Goal: Transaction & Acquisition: Subscribe to service/newsletter

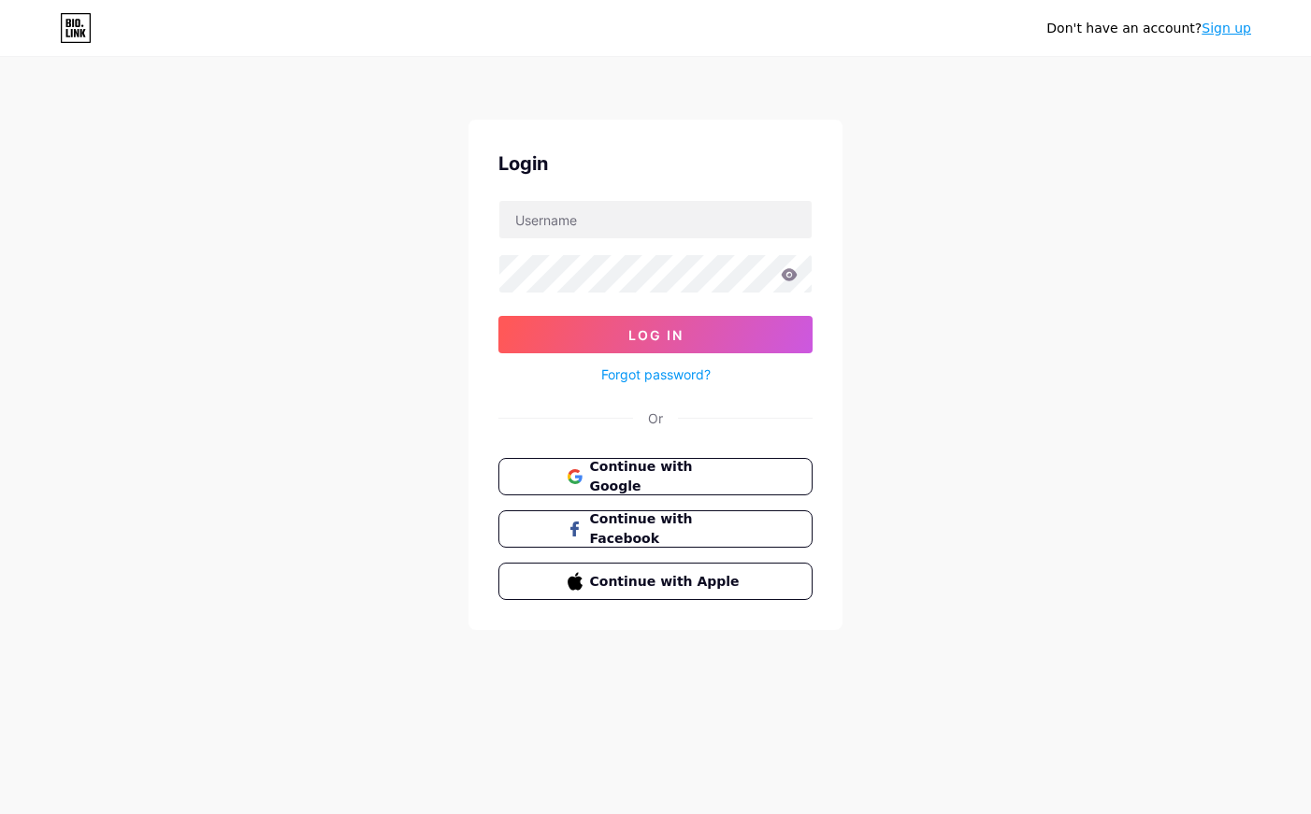
click at [499, 201] on div at bounding box center [499, 201] width 0 height 0
click at [1015, 261] on div "Don't have an account? Sign up Login Log In Forgot password? Or Continue with G…" at bounding box center [655, 345] width 1311 height 690
drag, startPoint x: 850, startPoint y: 141, endPoint x: 792, endPoint y: 155, distance: 59.6
click at [850, 141] on div "Don't have an account? Sign up Login Log In Forgot password? Or Continue with G…" at bounding box center [655, 345] width 1311 height 690
click at [499, 201] on div at bounding box center [499, 201] width 0 height 0
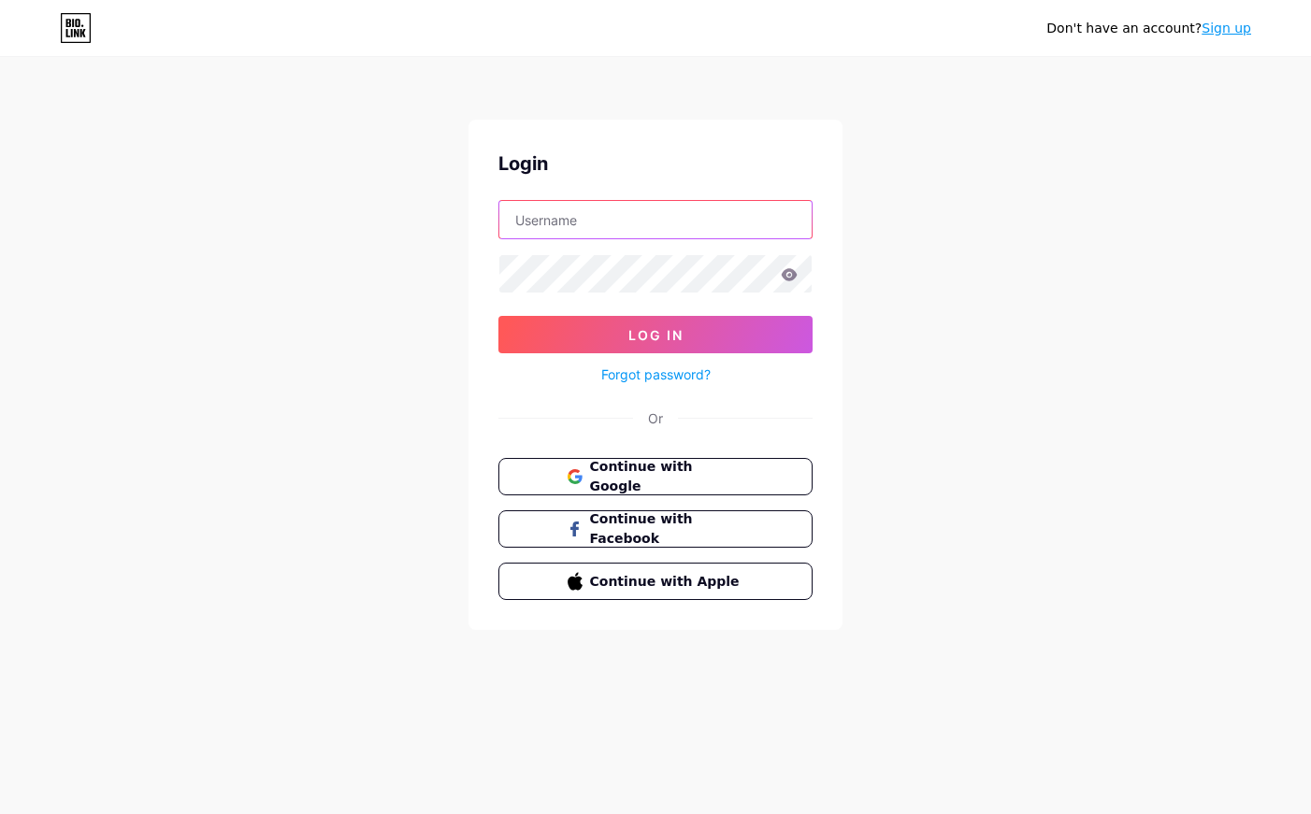
type input "[EMAIL_ADDRESS][DOMAIN_NAME]"
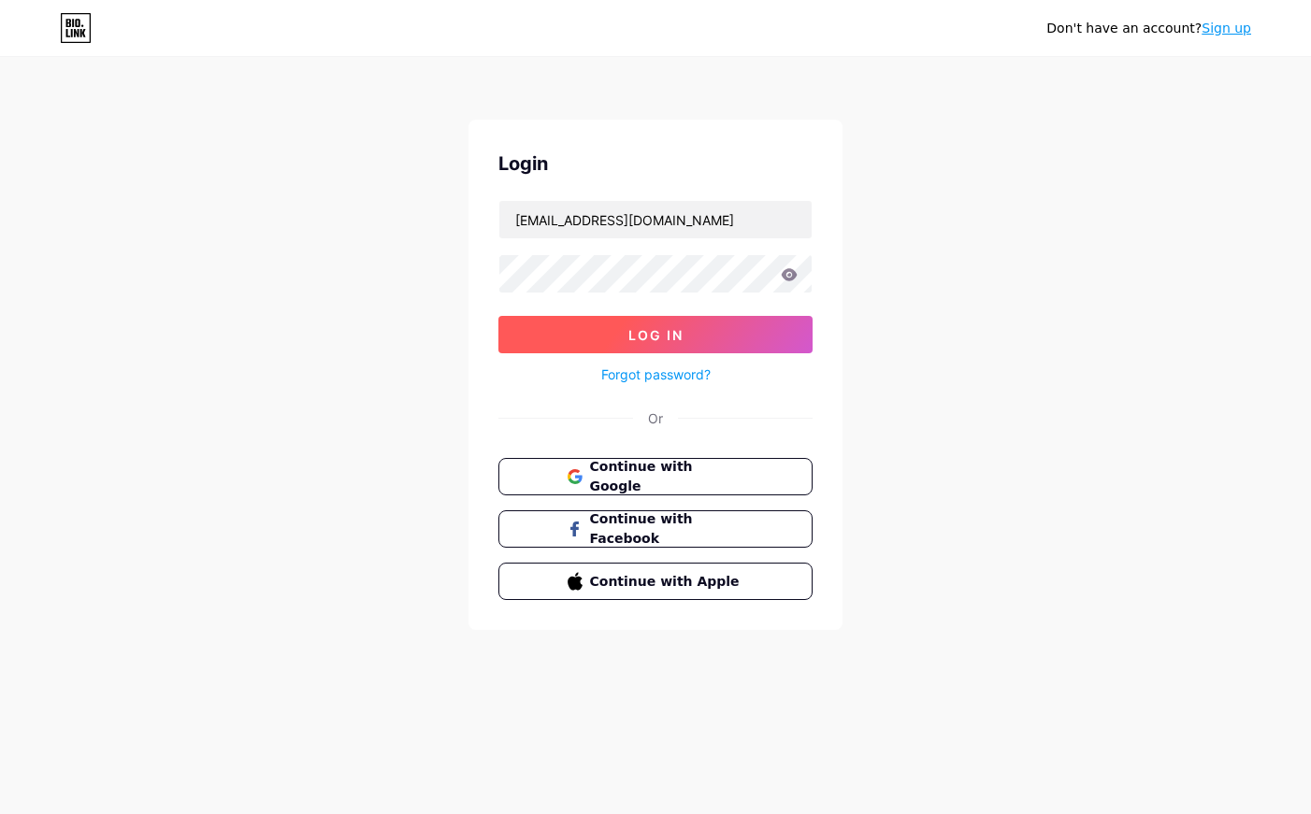
click at [665, 345] on button "Log In" at bounding box center [655, 334] width 314 height 37
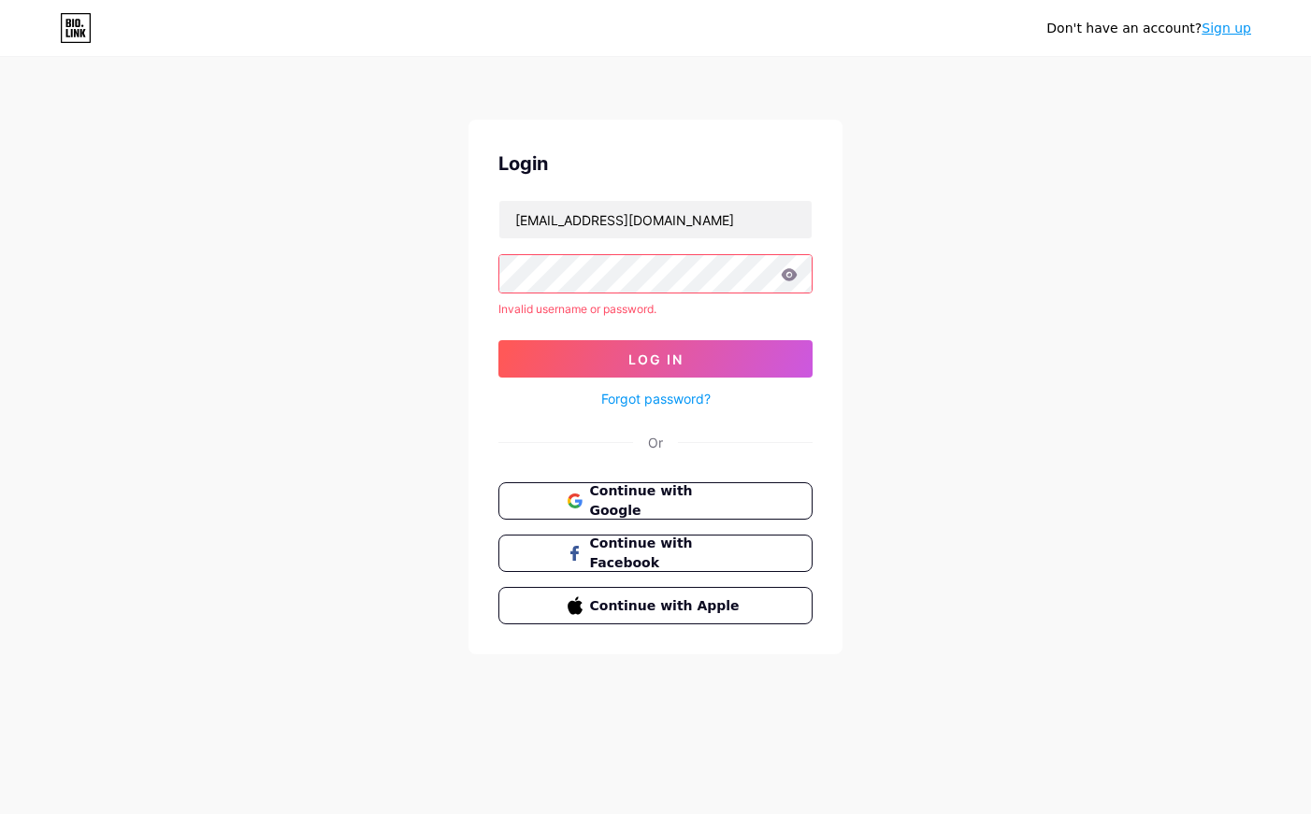
click at [1128, 194] on div "Don't have an account? Sign up Login gpairin@gmail.com Invalid username or pass…" at bounding box center [655, 357] width 1311 height 714
click at [1234, 25] on link "Sign up" at bounding box center [1226, 28] width 50 height 15
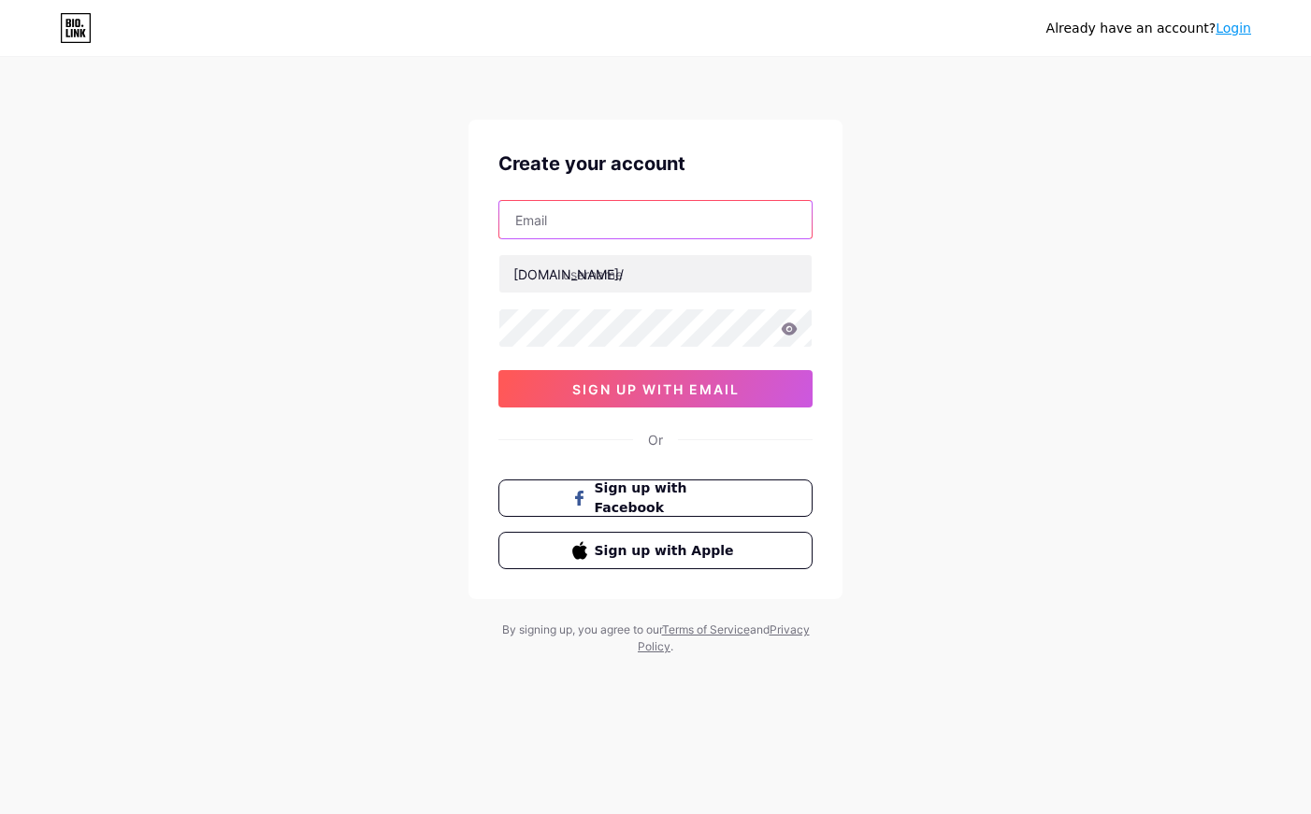
click at [648, 230] on input "text" at bounding box center [655, 219] width 312 height 37
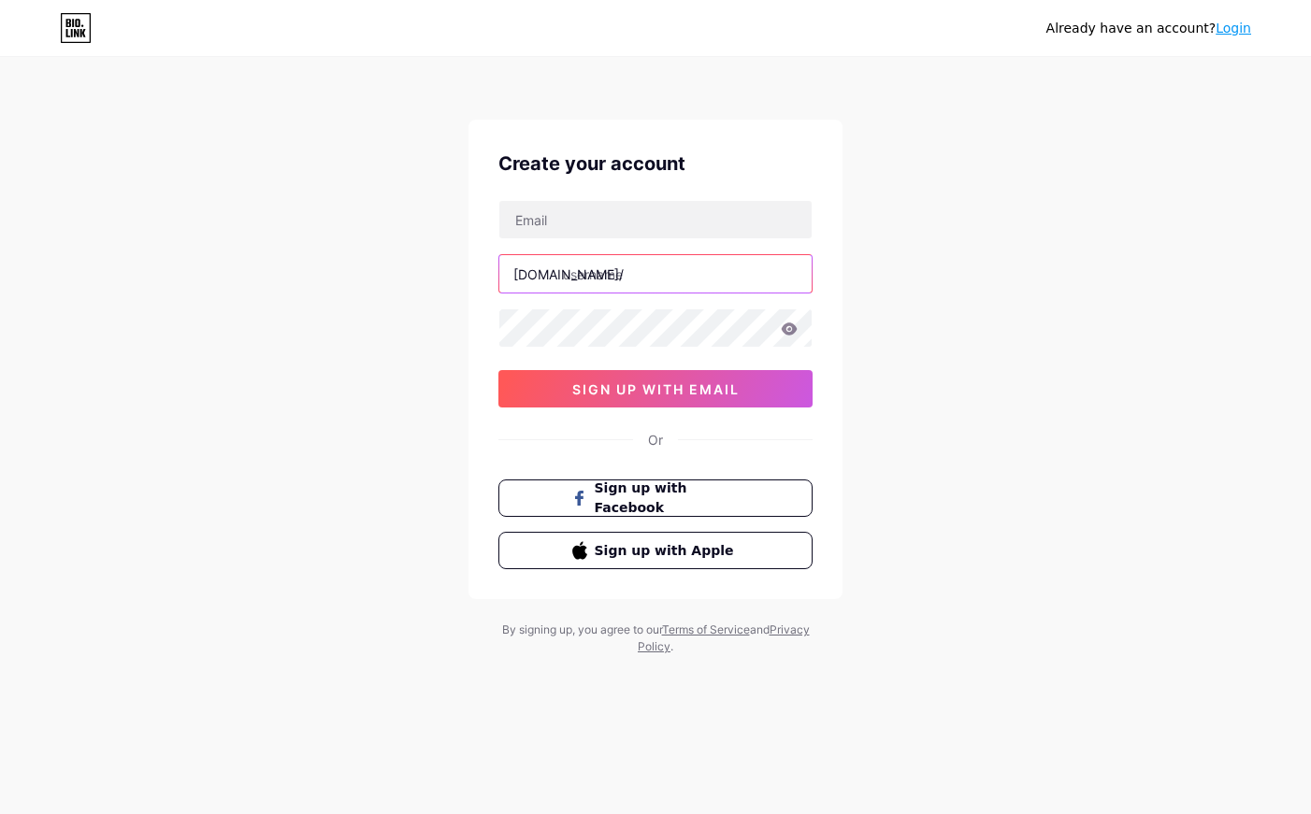
click at [646, 291] on body "Already have an account? Login Create your account bio.link/ 0cAFcWeA5qDtOnZGBk…" at bounding box center [655, 407] width 1311 height 814
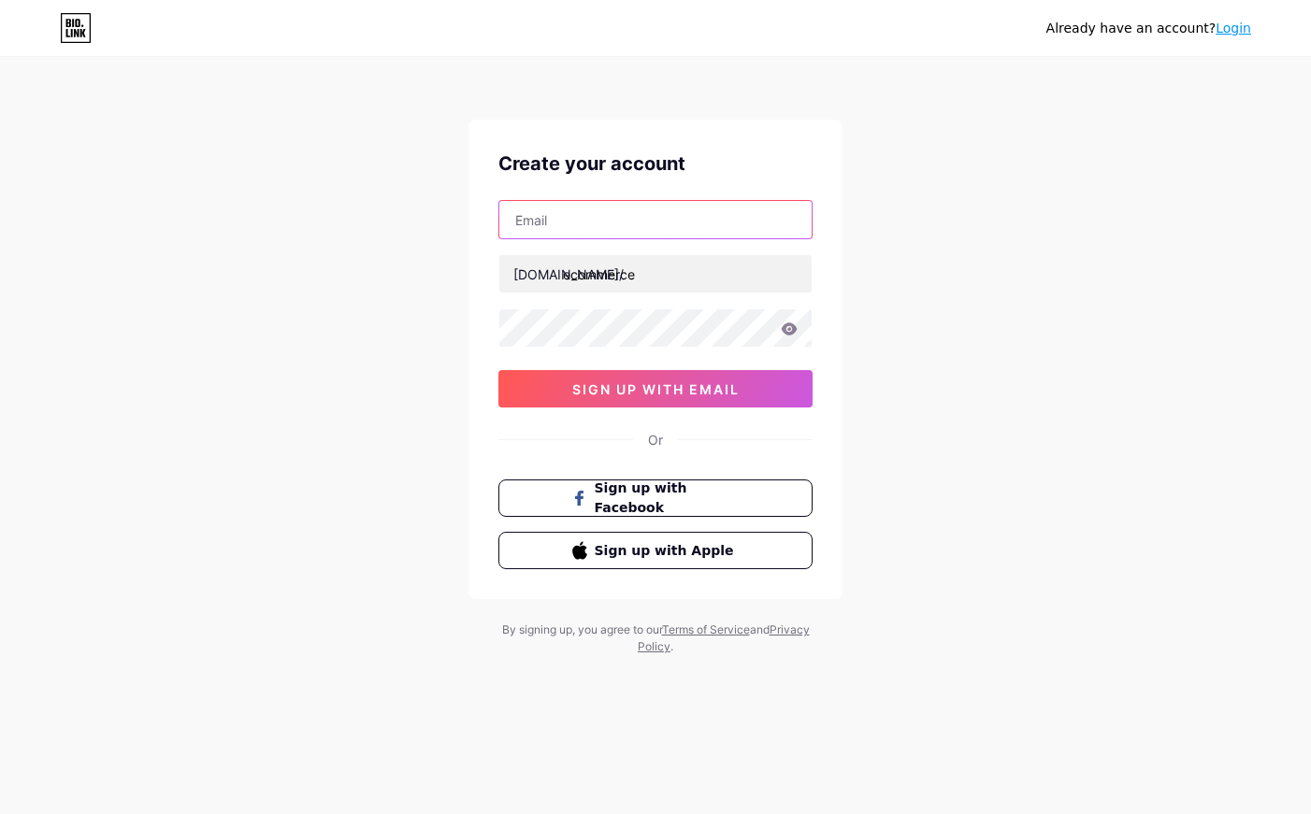
click at [585, 222] on input "text" at bounding box center [655, 219] width 312 height 37
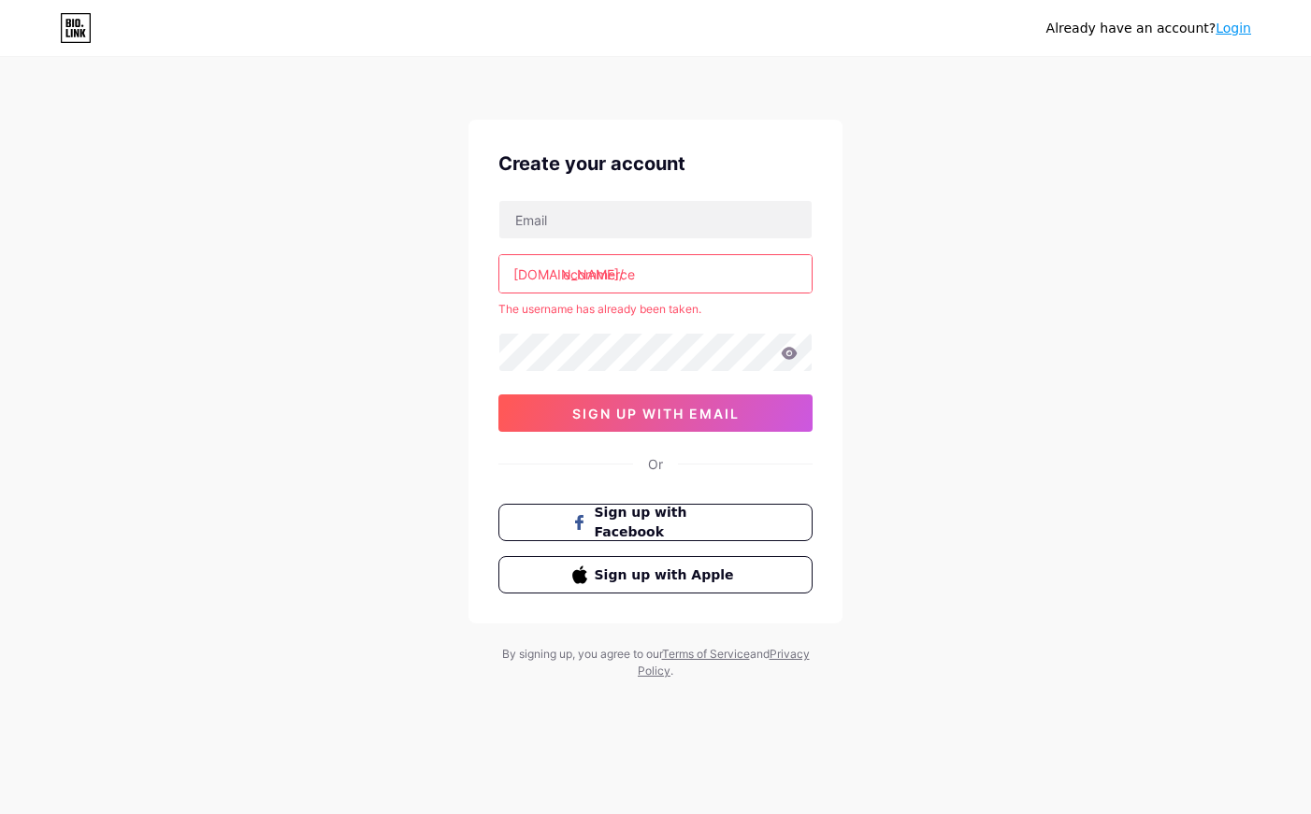
click at [569, 275] on input "ecommerce" at bounding box center [655, 273] width 312 height 37
click at [582, 275] on input "e-commerce" at bounding box center [655, 273] width 312 height 37
click at [574, 278] on input "e-commerce" at bounding box center [655, 273] width 312 height 37
drag, startPoint x: 651, startPoint y: 266, endPoint x: 710, endPoint y: 268, distance: 58.9
click at [652, 266] on input "ecommerce" at bounding box center [655, 273] width 312 height 37
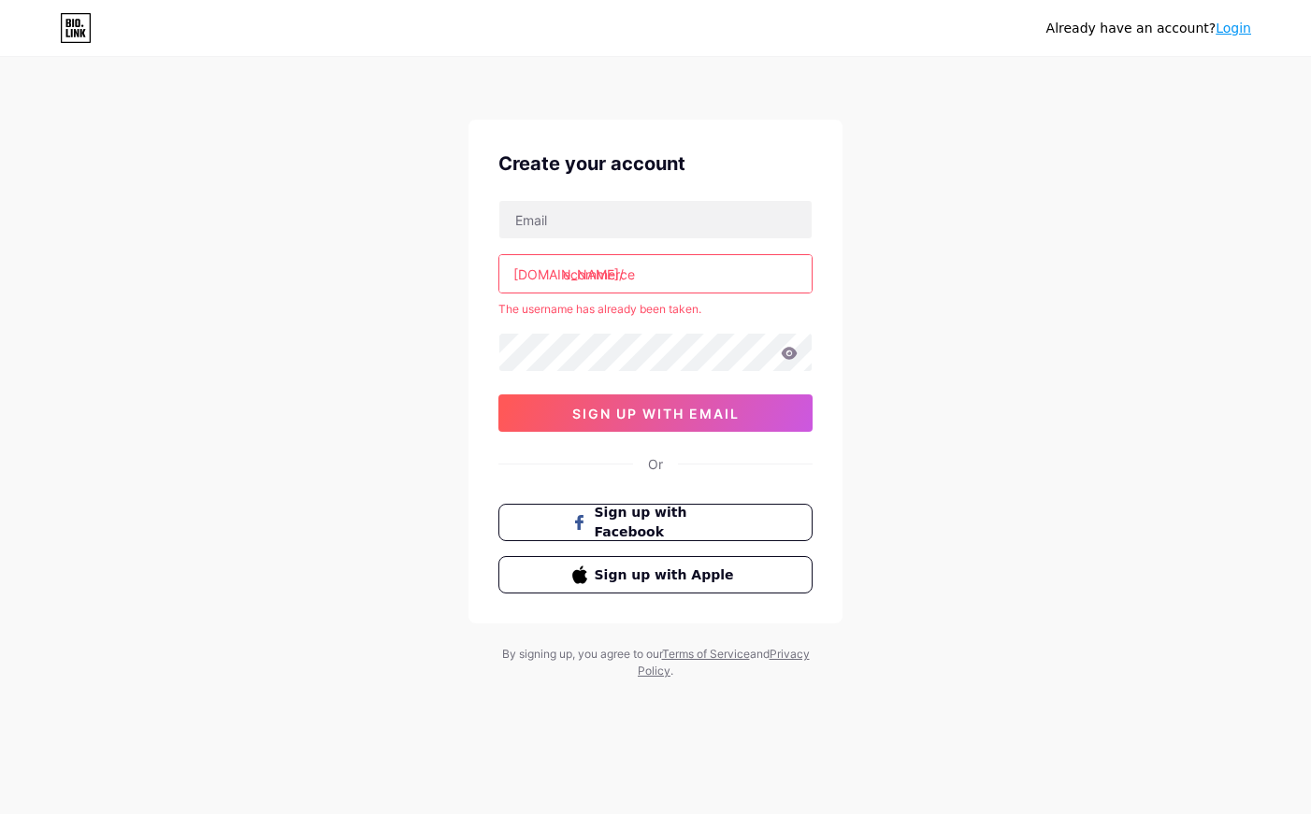
drag, startPoint x: 669, startPoint y: 275, endPoint x: 265, endPoint y: 213, distance: 409.5
click at [182, 255] on div "Already have an account? Login Create your account bio.link/ ecommerce The user…" at bounding box center [655, 369] width 1311 height 739
click at [662, 267] on input "ecommerce" at bounding box center [655, 273] width 312 height 37
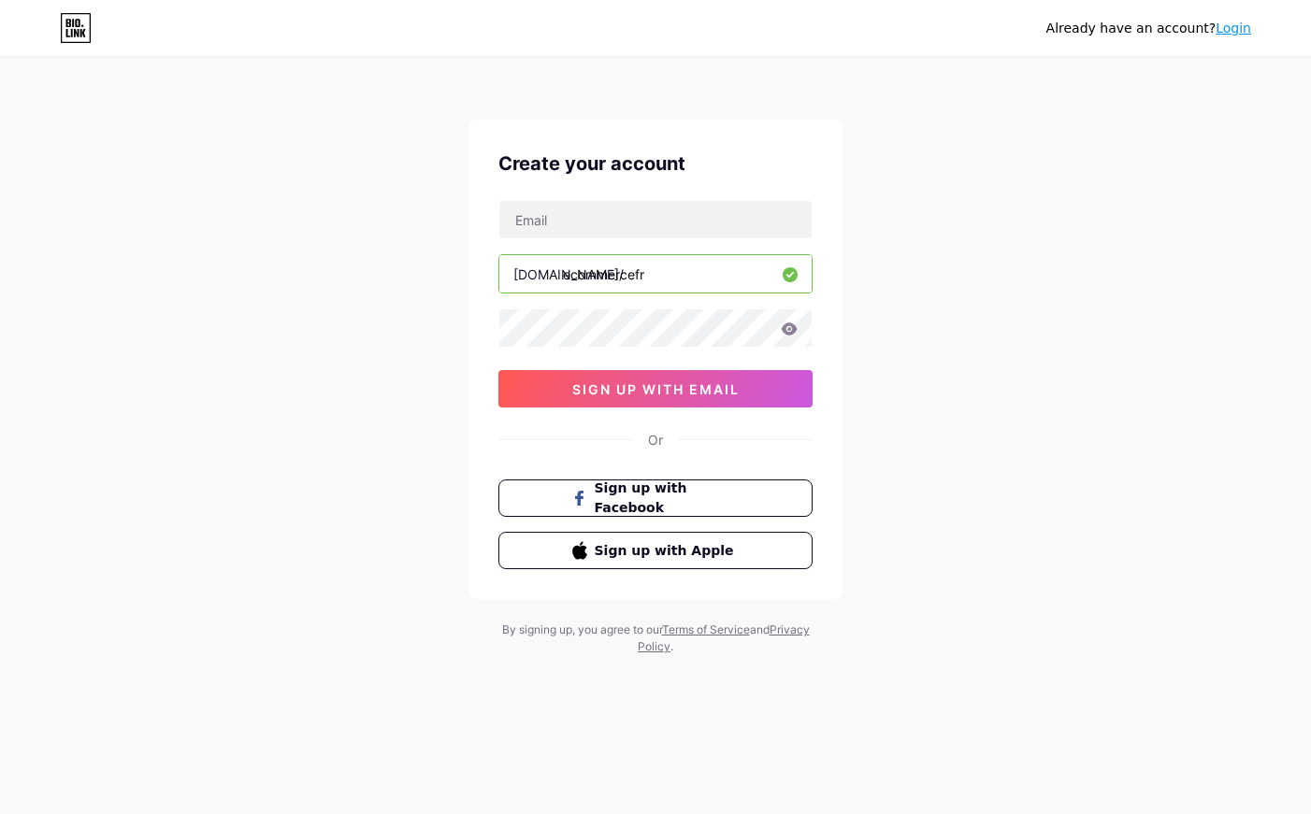
type input "ecommercefr"
click at [1065, 291] on div "Already have an account? Login Create your account bio.link/ ecommercefr 0cAFcW…" at bounding box center [655, 357] width 1311 height 715
click at [583, 237] on body "Already have an account? Login Create your account bio.link/ ecommercefr 0cAFcW…" at bounding box center [655, 407] width 1311 height 814
click at [665, 213] on input "text" at bounding box center [655, 219] width 312 height 37
click at [628, 210] on input "text" at bounding box center [655, 219] width 312 height 37
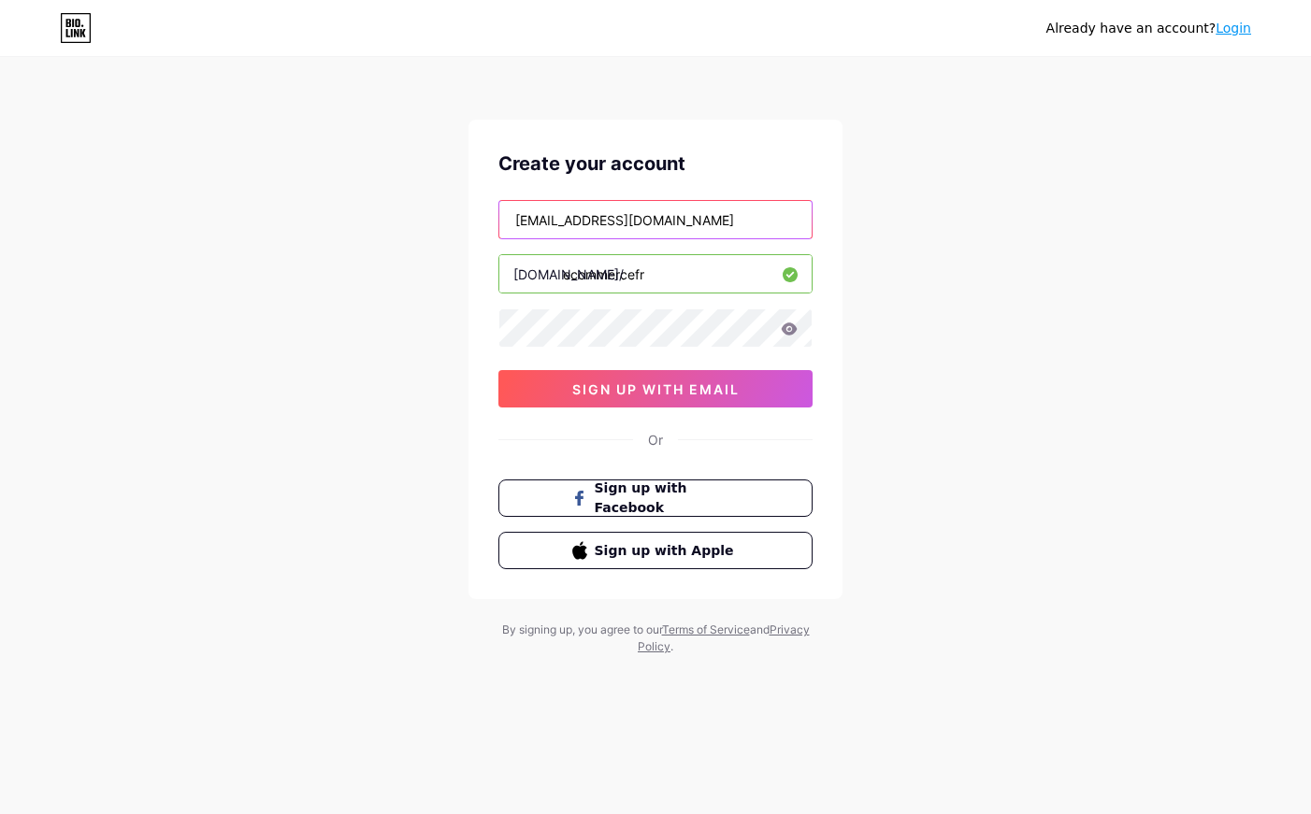
type input "[EMAIL_ADDRESS][DOMAIN_NAME]"
click at [499, 309] on div at bounding box center [499, 309] width 0 height 0
click at [973, 322] on div "Already have an account? Login Create your account hello@rezium.net bio.link/ e…" at bounding box center [655, 357] width 1311 height 715
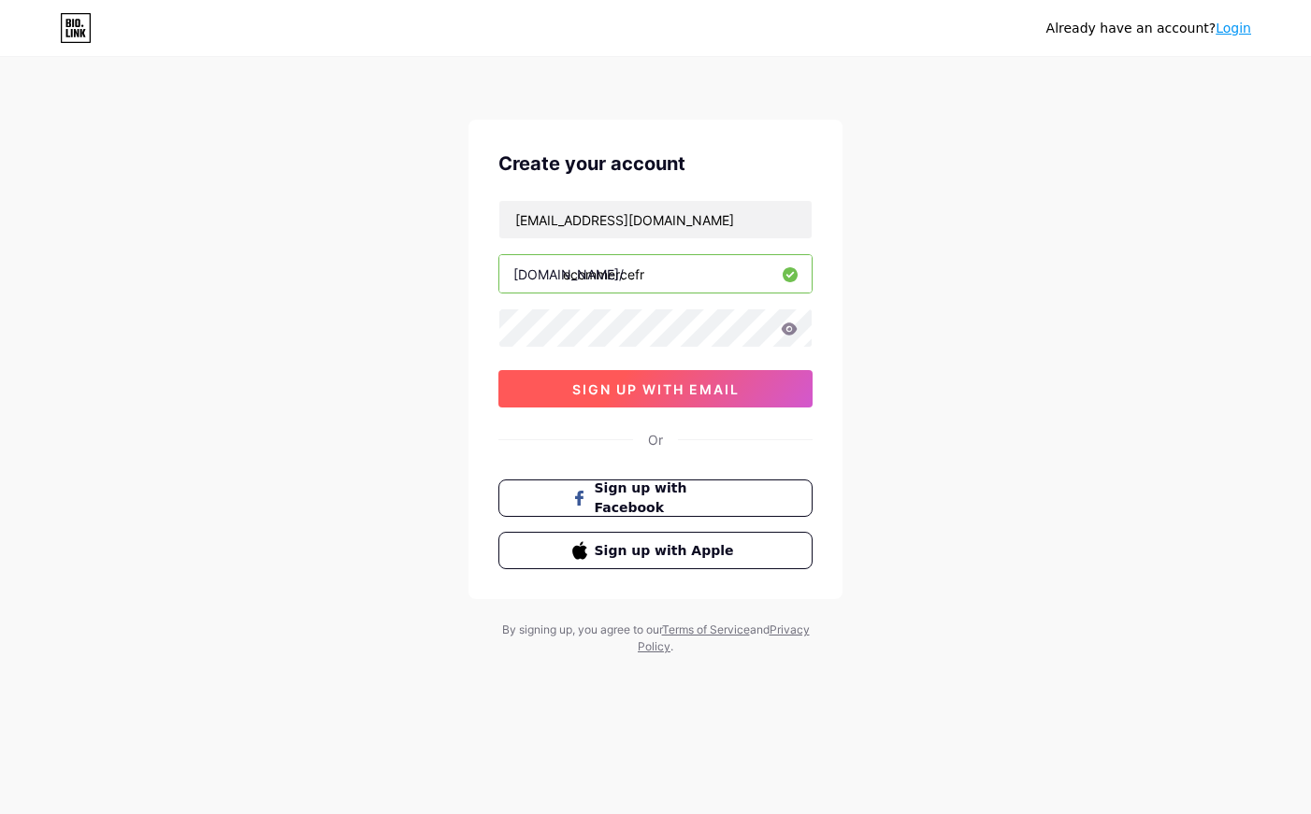
click at [658, 401] on button "sign up with email" at bounding box center [655, 388] width 314 height 37
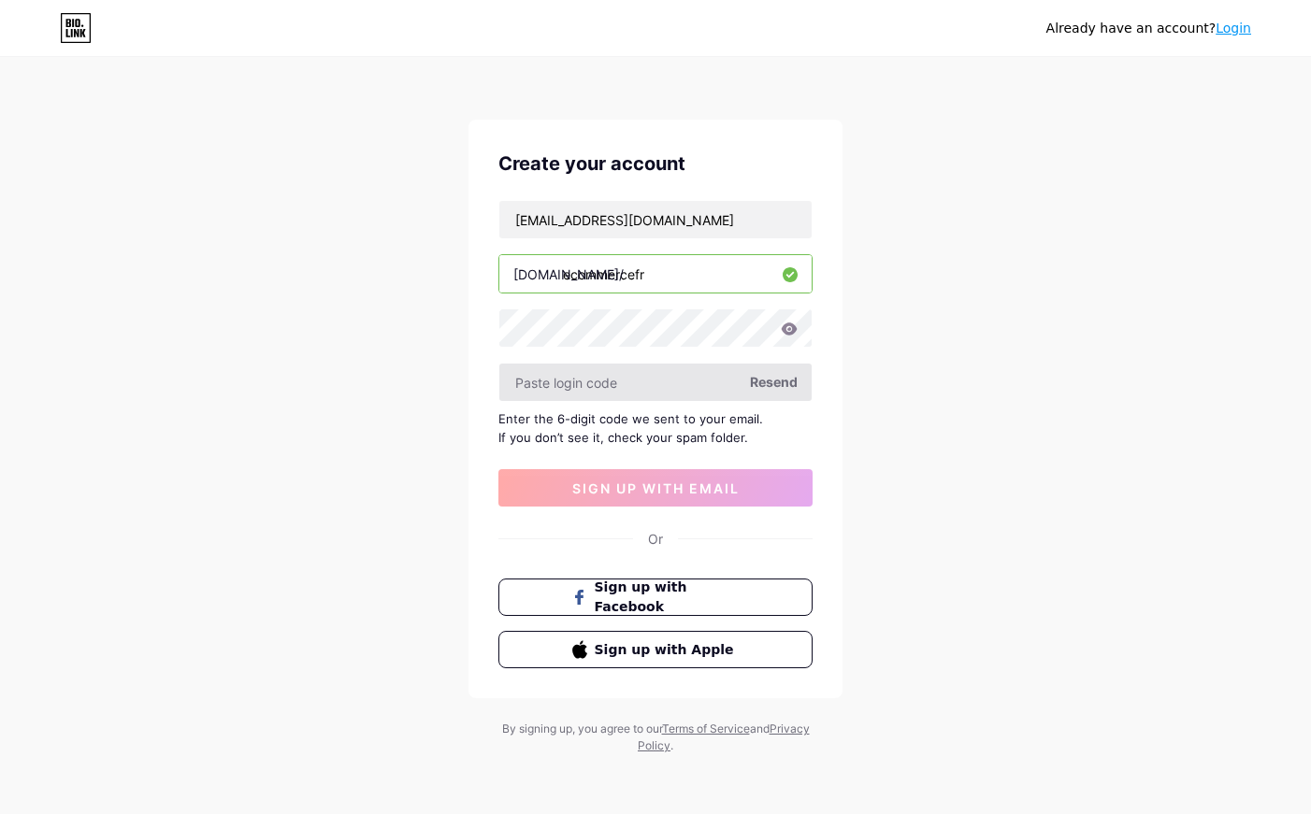
type input "4htGc5pD#PFdqPkB"
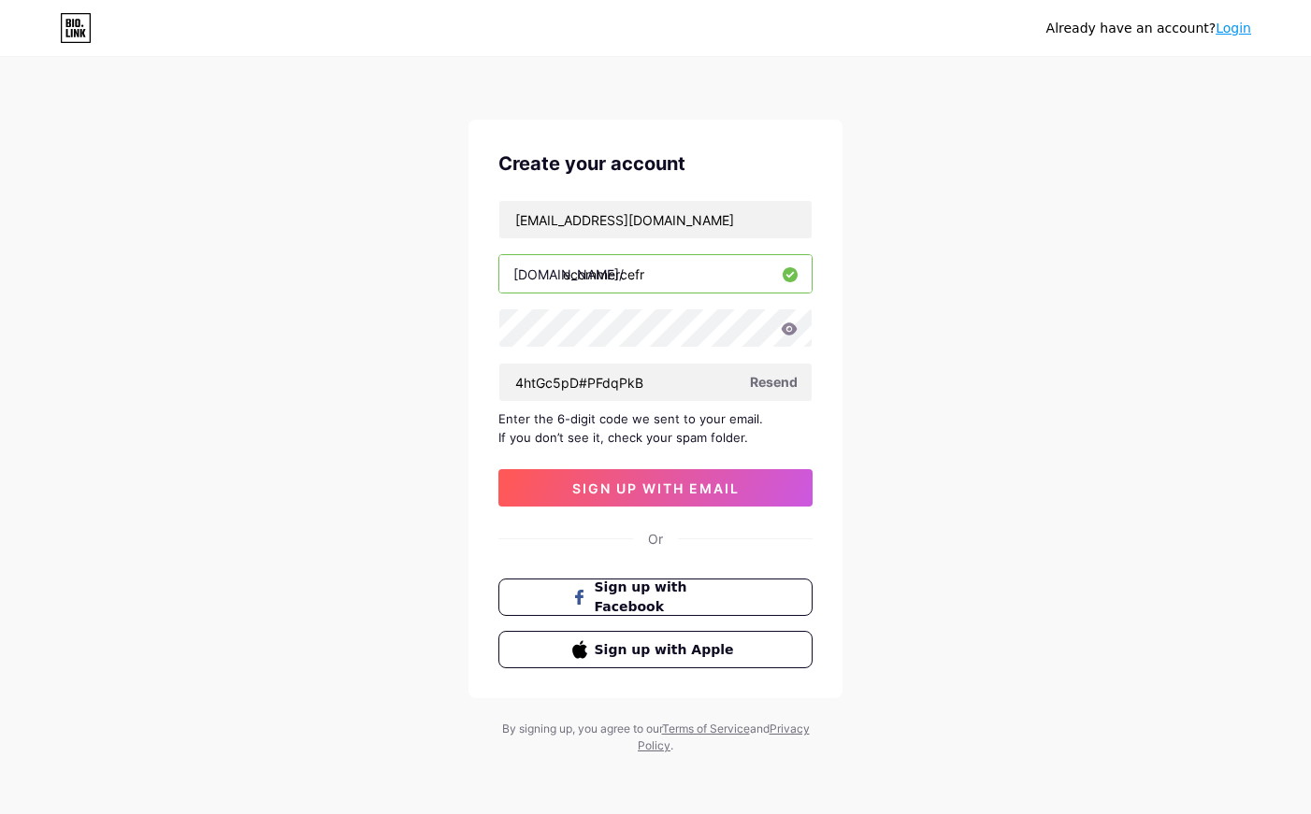
drag, startPoint x: 676, startPoint y: 378, endPoint x: 150, endPoint y: 331, distance: 528.4
click at [150, 331] on div "Already have an account? Login Create your account hello@rezium.net bio.link/ e…" at bounding box center [655, 407] width 1311 height 814
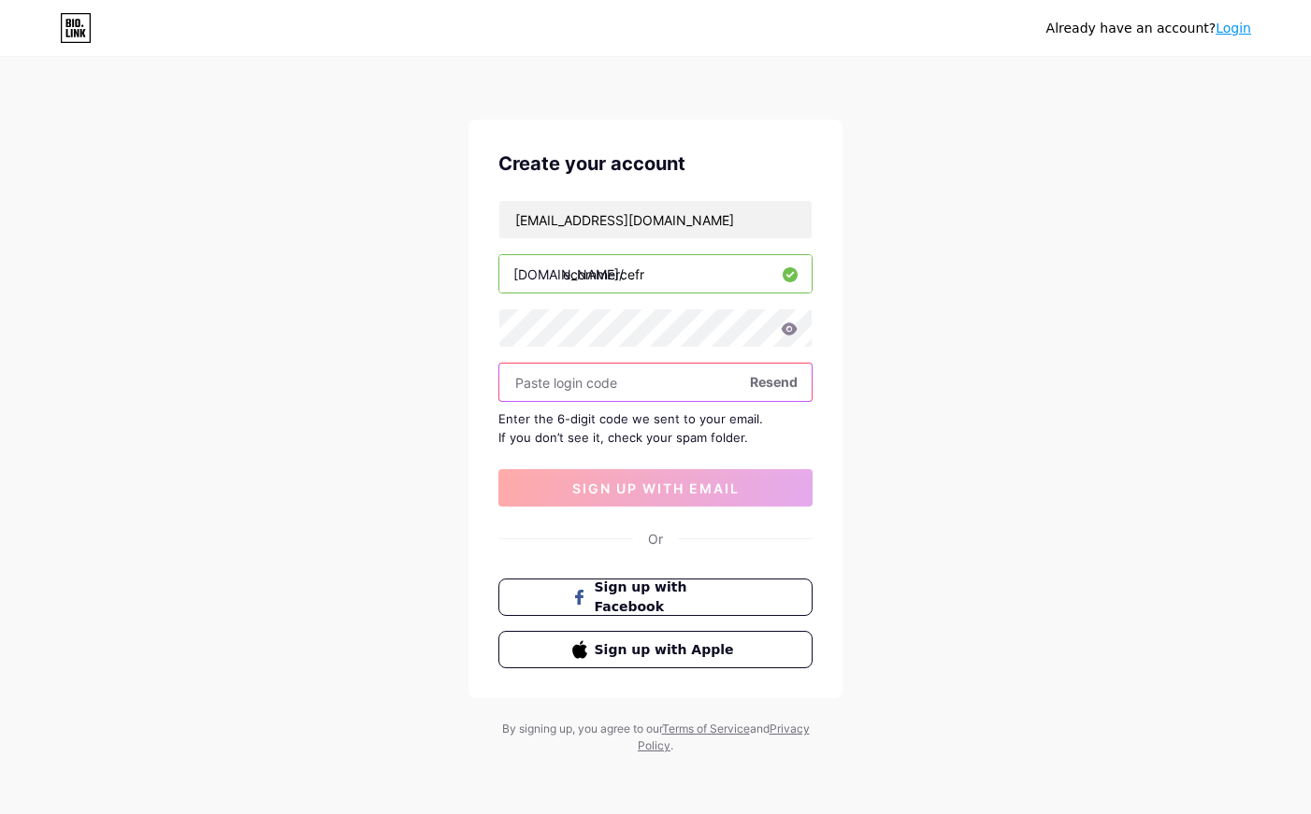
click at [584, 379] on input "text" at bounding box center [655, 382] width 312 height 37
paste input "284533"
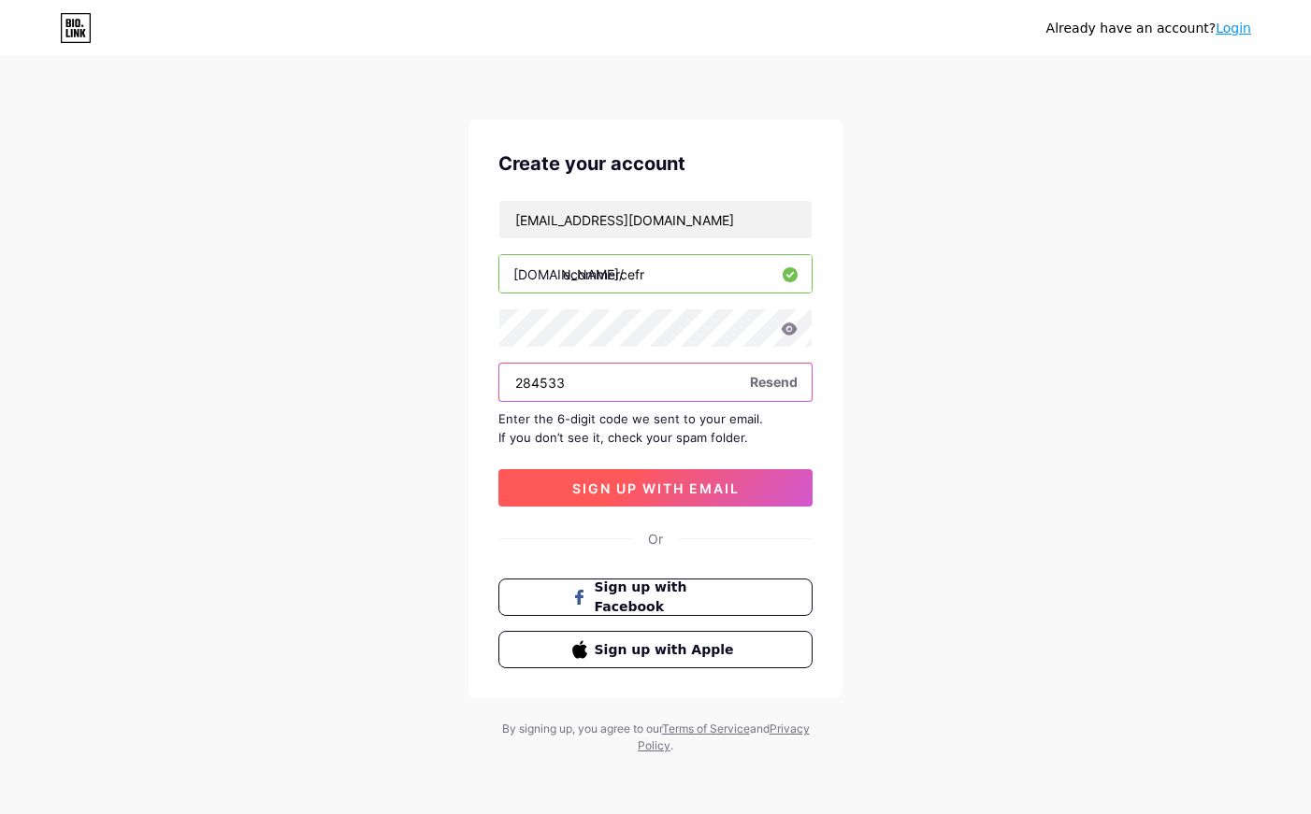
type input "284533"
click at [713, 498] on button "sign up with email" at bounding box center [655, 487] width 314 height 37
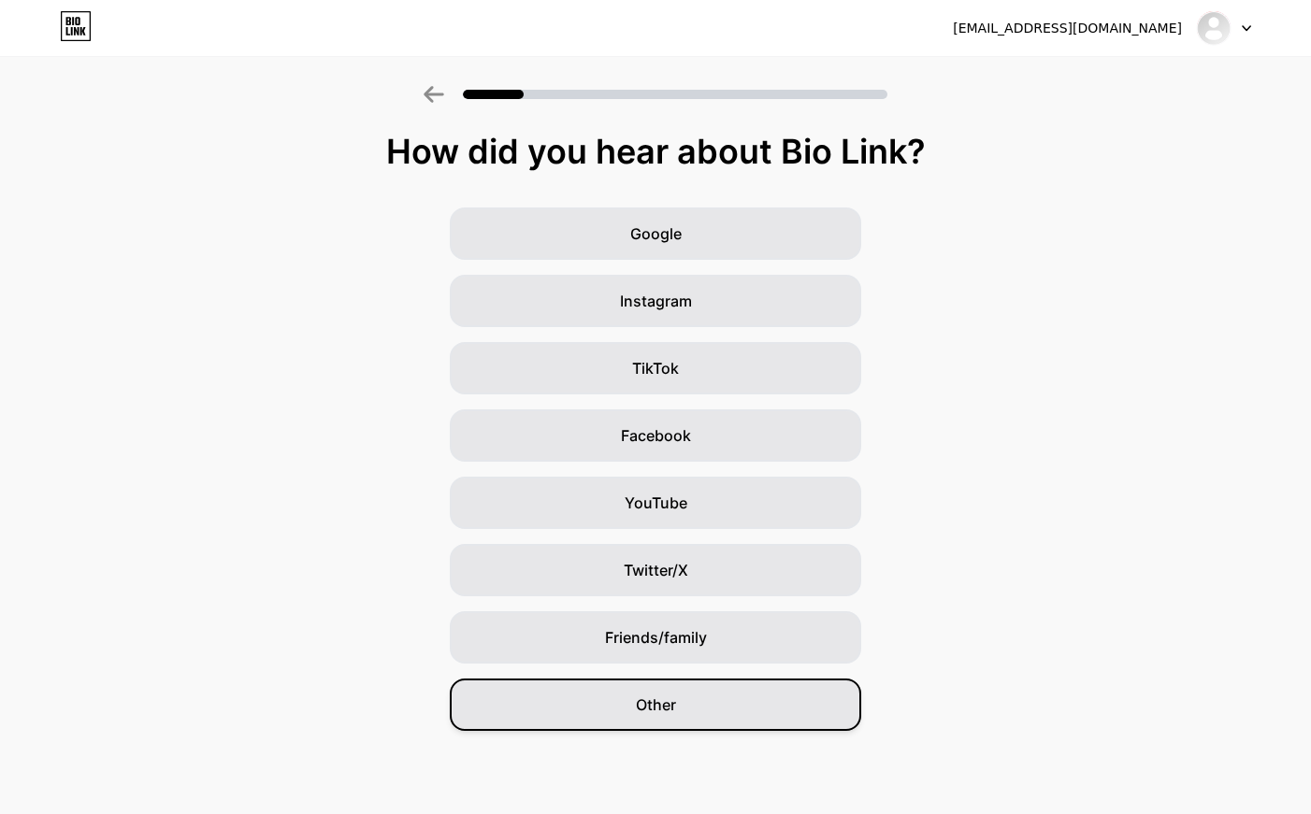
click at [645, 699] on span "Other" at bounding box center [656, 705] width 40 height 22
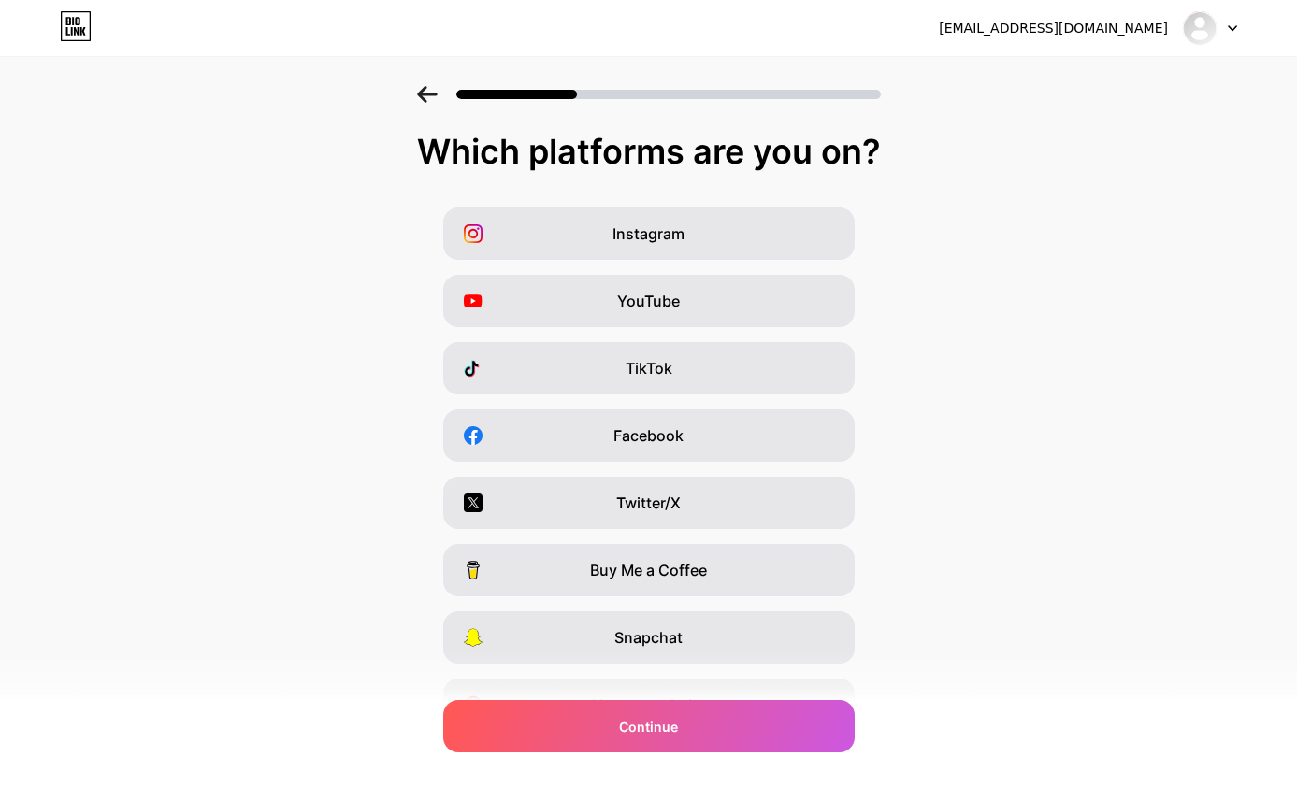
click at [1065, 455] on div "Instagram YouTube TikTok Facebook Twitter/X Buy Me a Coffee Snapchat I have a w…" at bounding box center [648, 470] width 1278 height 524
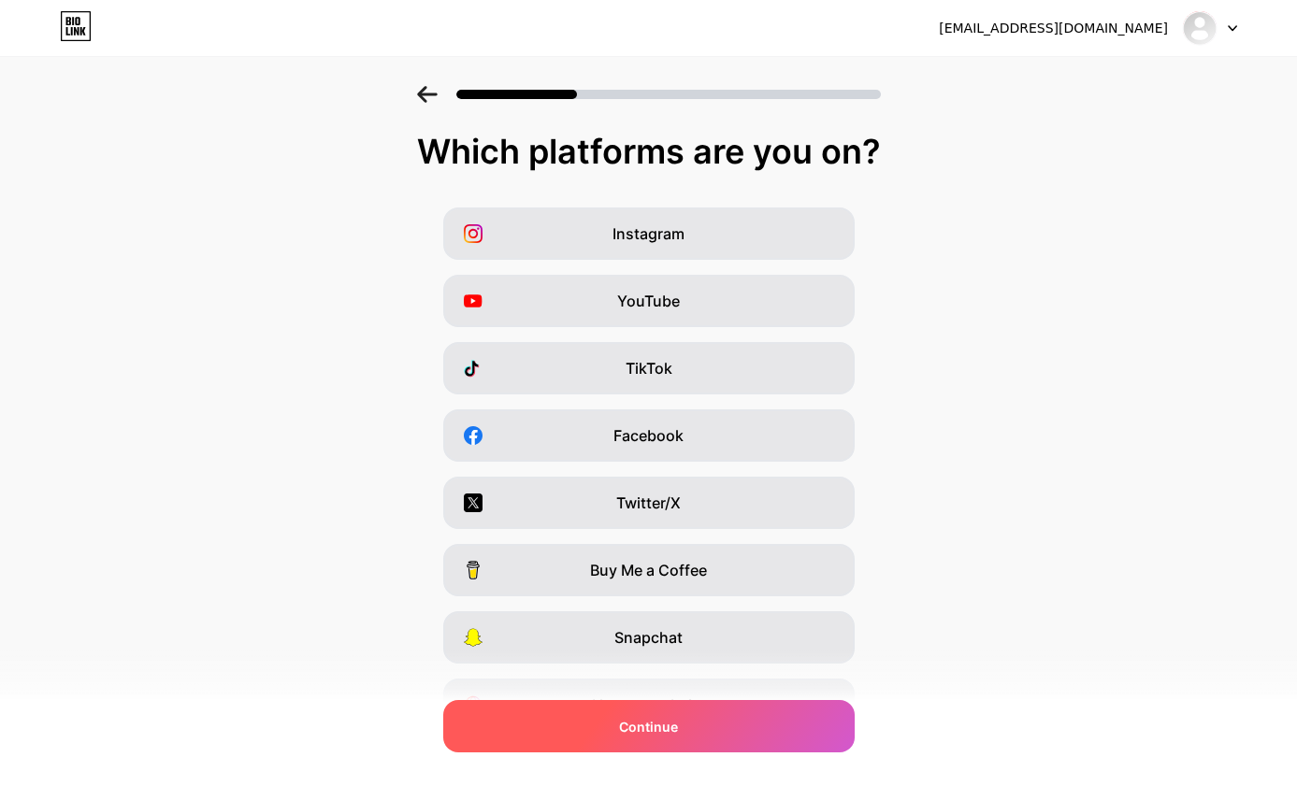
click at [651, 709] on div "Continue" at bounding box center [648, 726] width 411 height 52
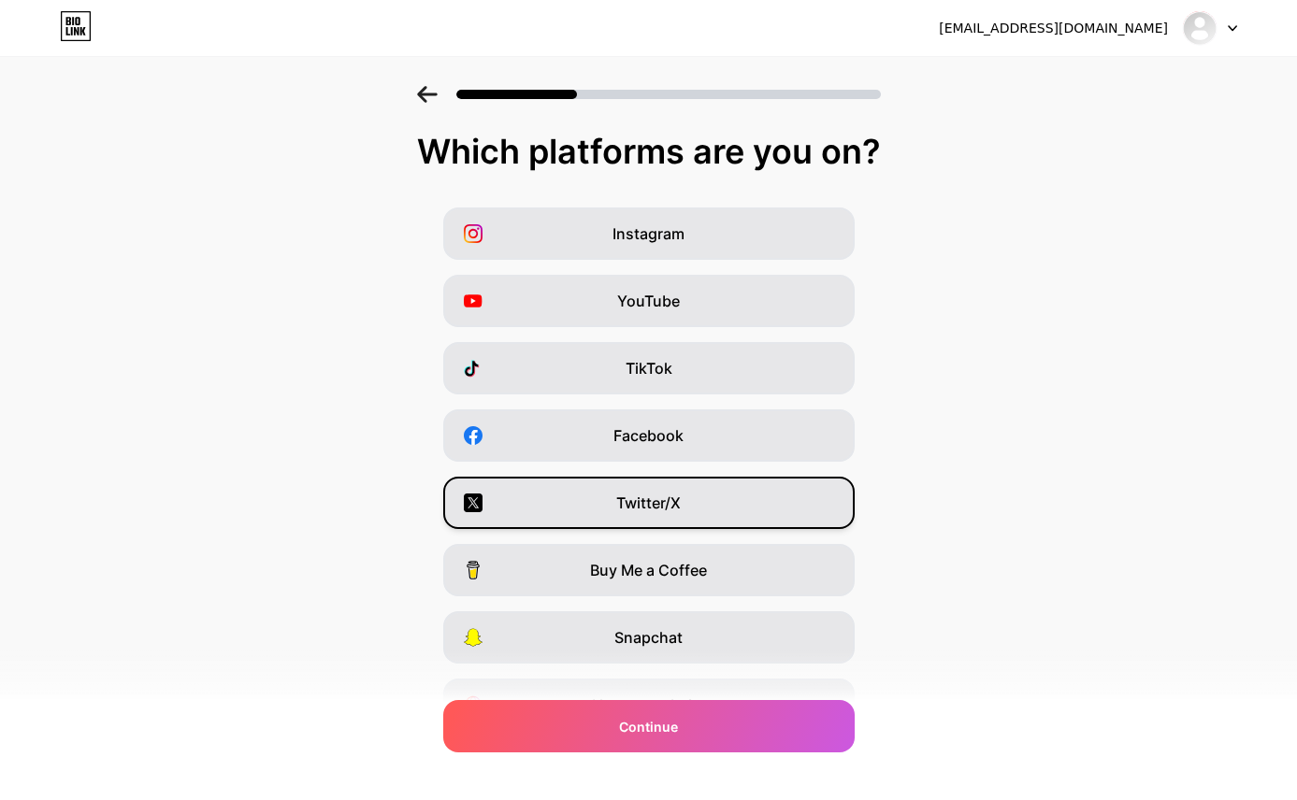
click at [673, 524] on div "Twitter/X" at bounding box center [648, 503] width 411 height 52
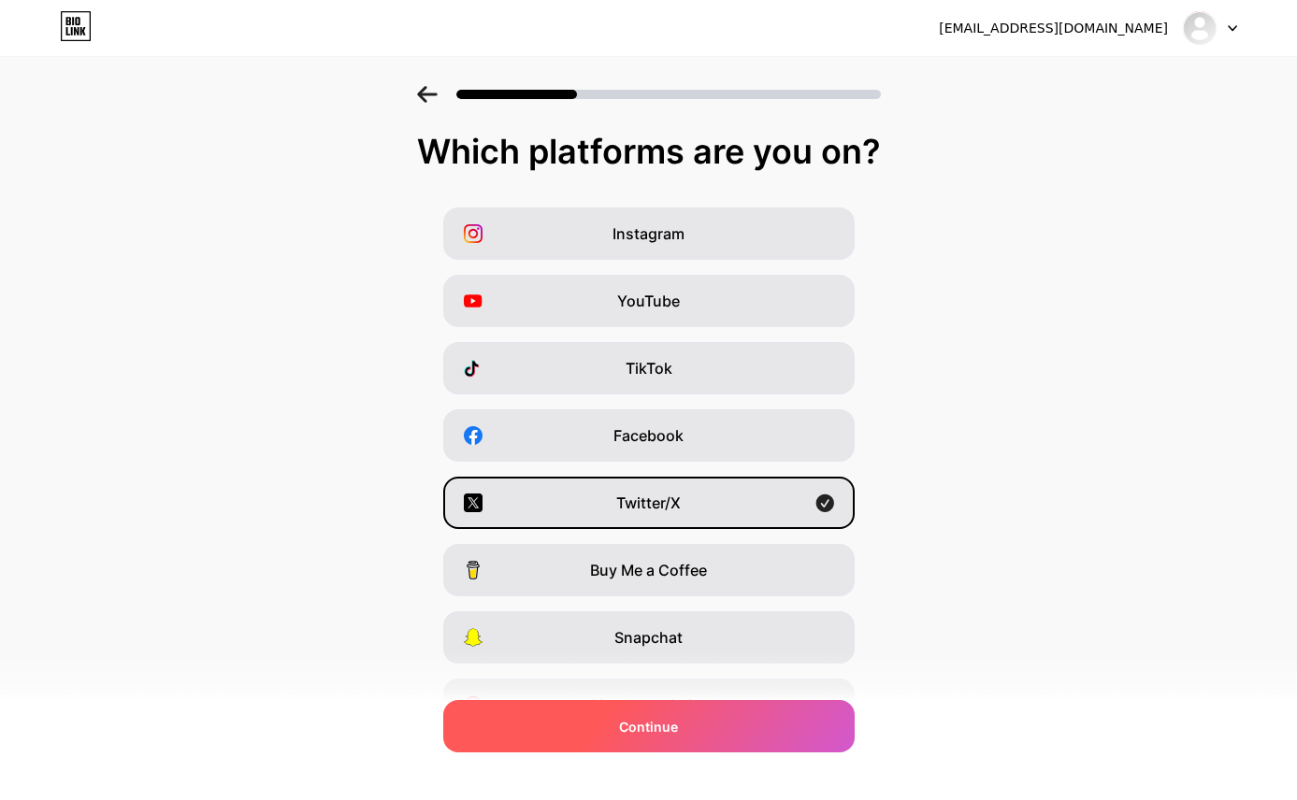
click at [708, 715] on div "Continue" at bounding box center [648, 726] width 411 height 52
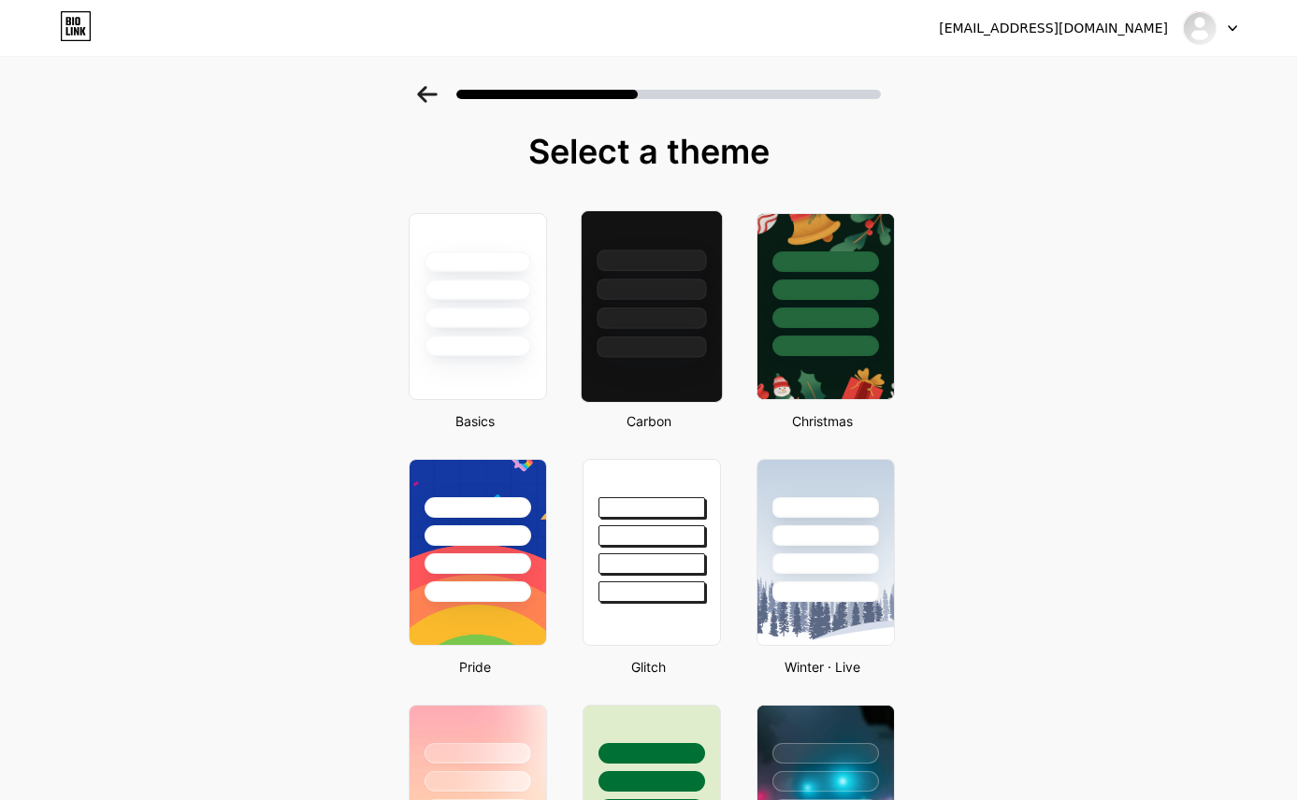
click at [664, 288] on div at bounding box center [650, 290] width 109 height 22
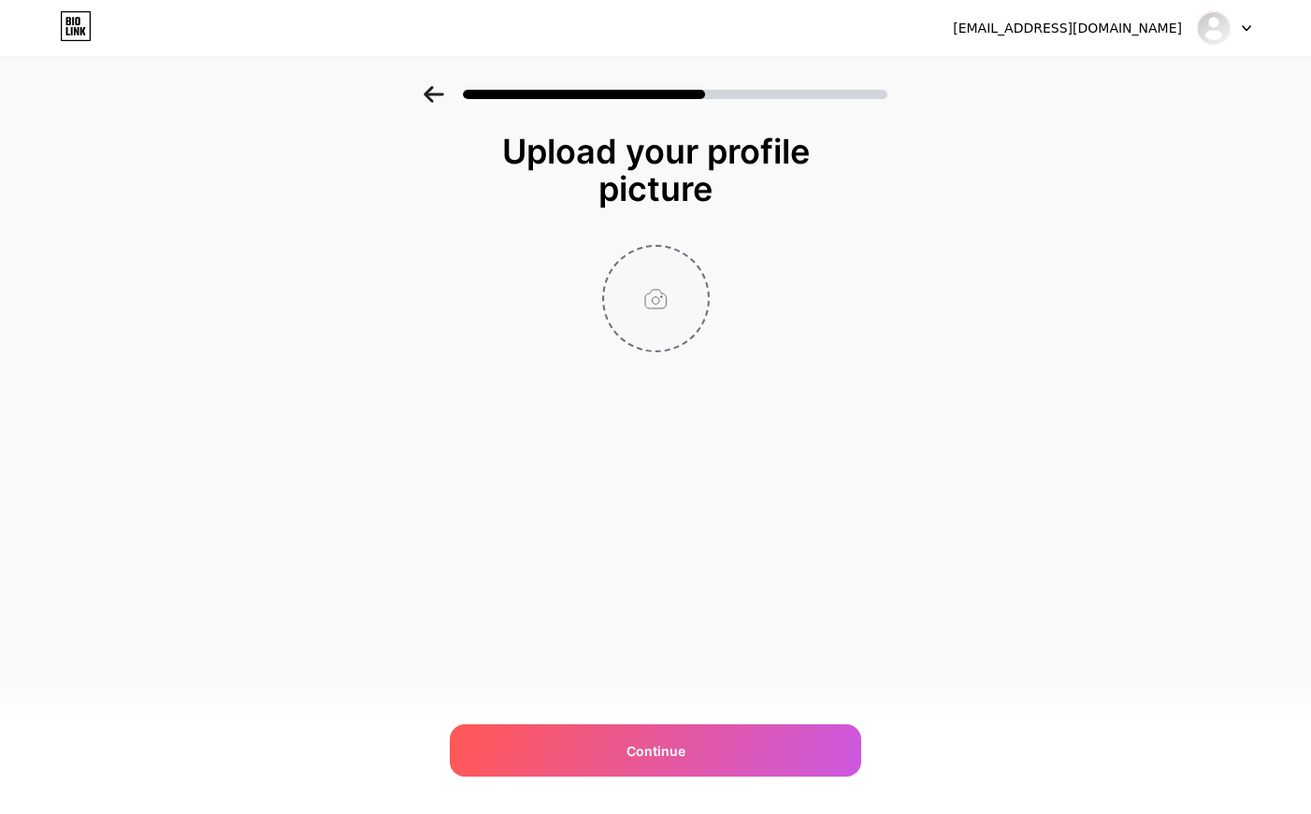
click at [651, 316] on input "file" at bounding box center [656, 299] width 104 height 104
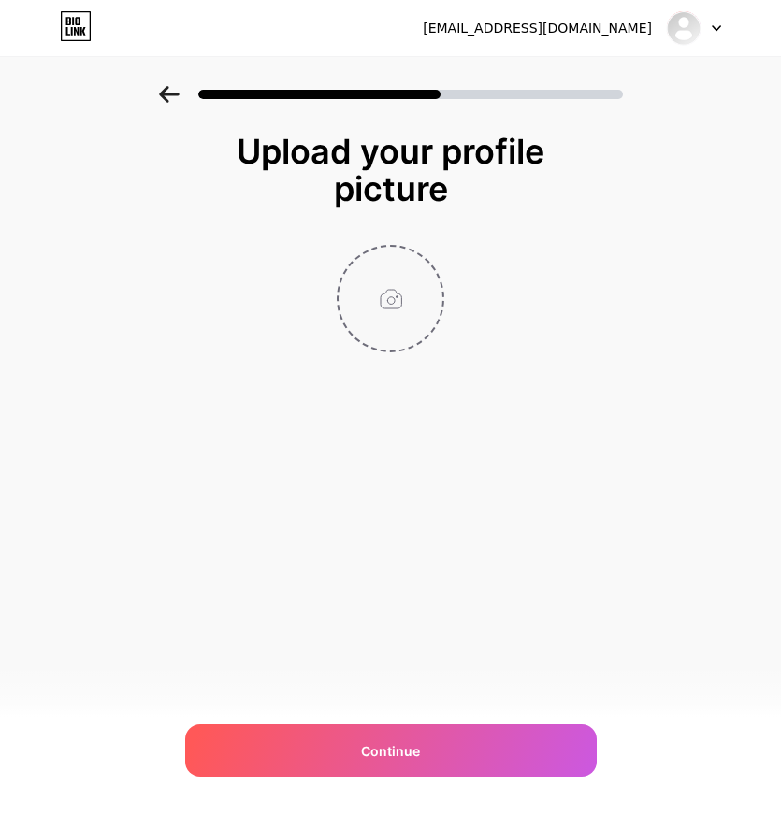
click at [404, 278] on input "file" at bounding box center [390, 299] width 104 height 104
type input "C:\fakepath\logo-success-marketing.jpg"
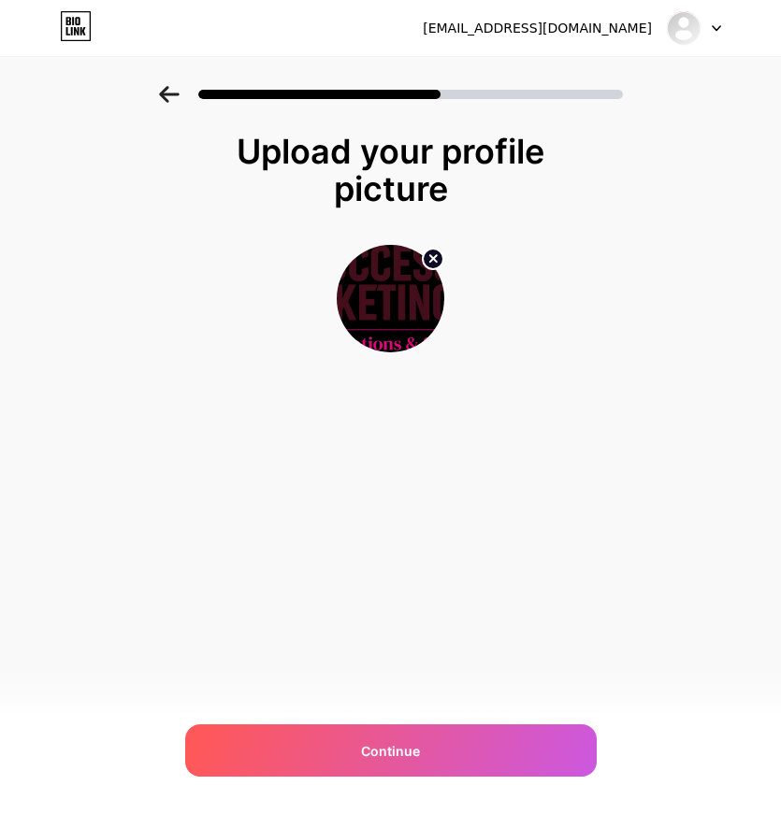
click at [437, 258] on circle at bounding box center [433, 259] width 21 height 21
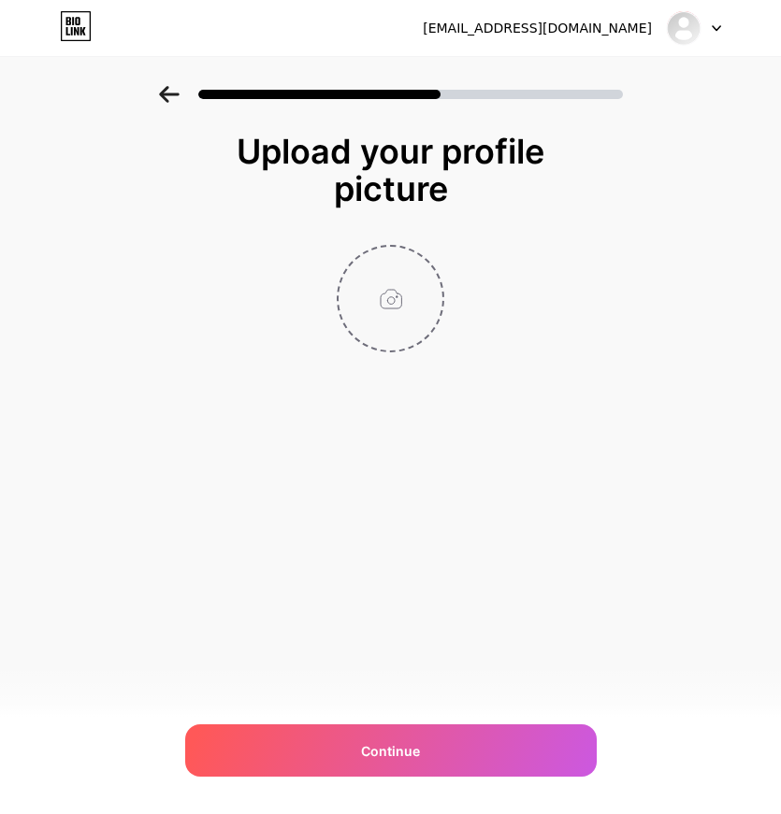
click at [409, 285] on input "file" at bounding box center [390, 299] width 104 height 104
type input "C:\fakepath\images.png"
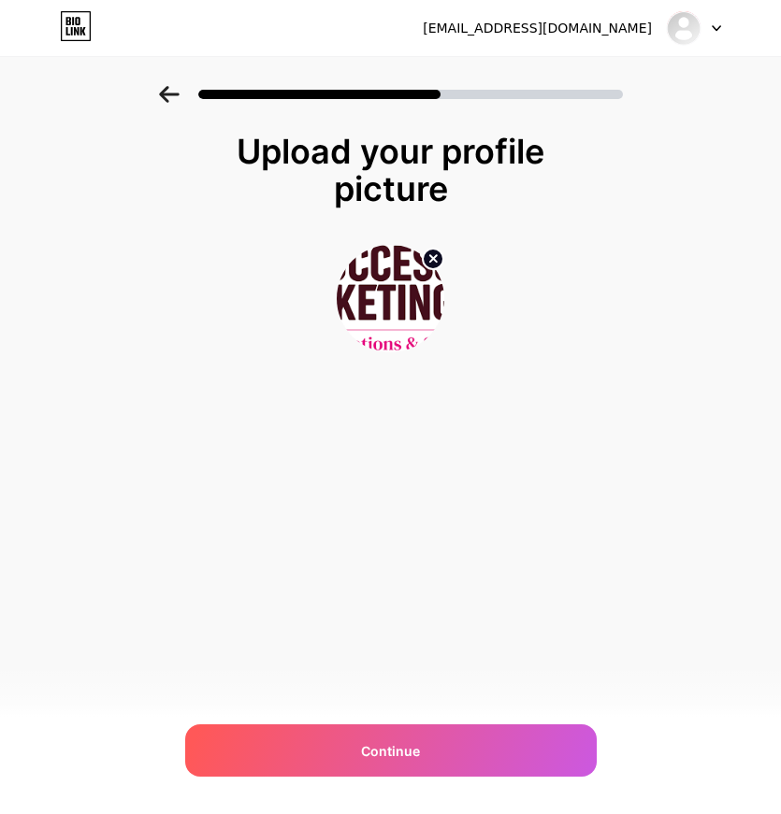
click at [435, 259] on icon at bounding box center [433, 258] width 7 height 7
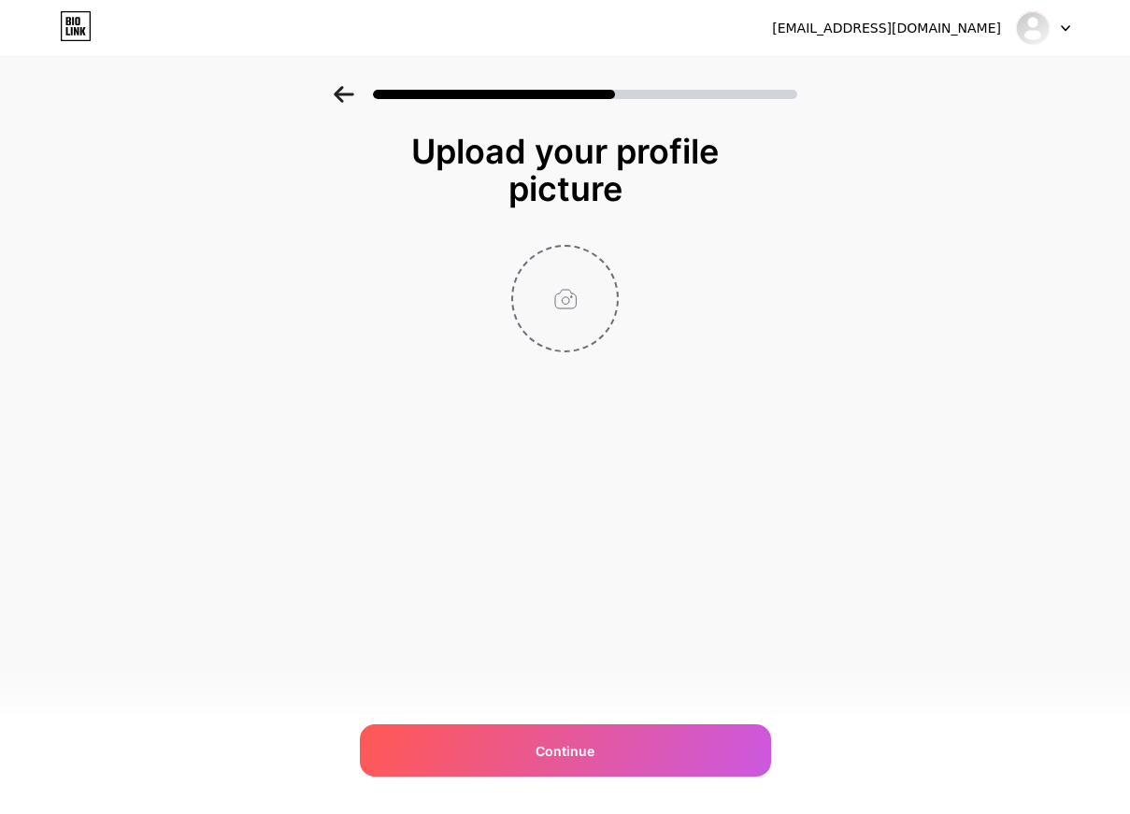
click at [561, 291] on input "file" at bounding box center [565, 299] width 104 height 104
type input "C:\fakepath\shopping-en-ligne.png"
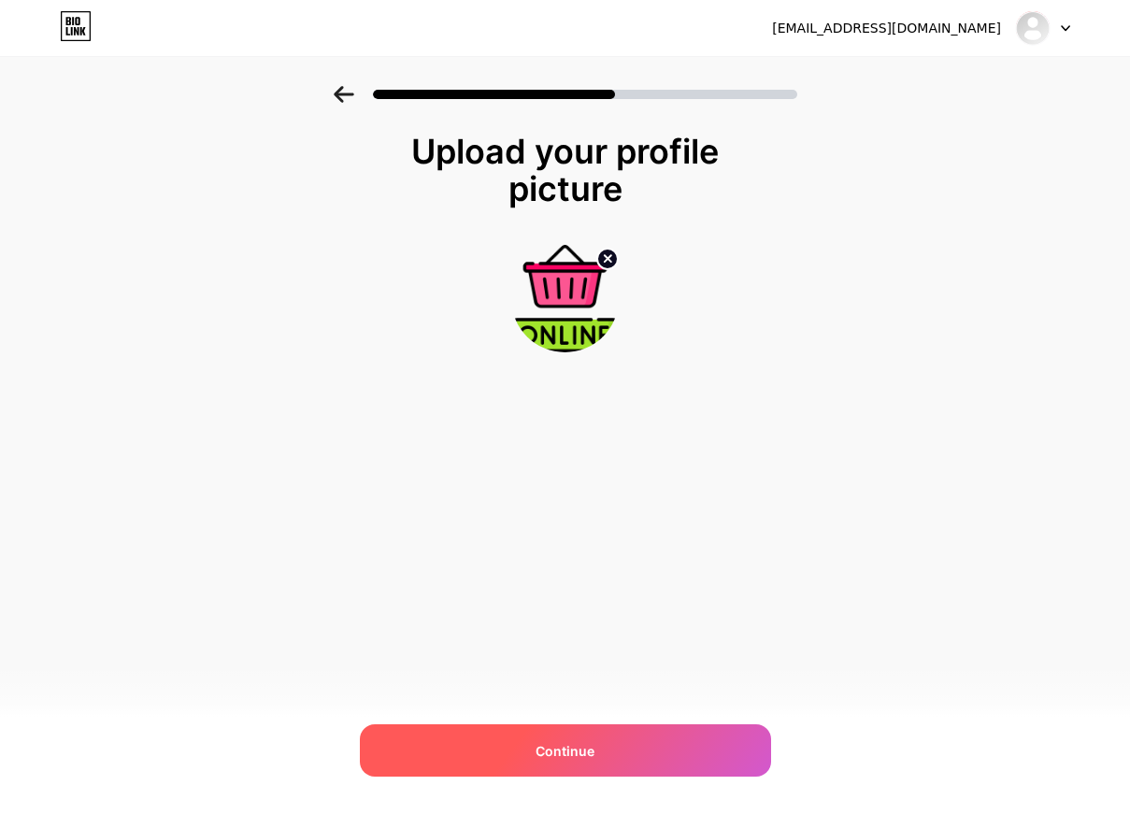
click at [556, 747] on span "Continue" at bounding box center [565, 751] width 59 height 20
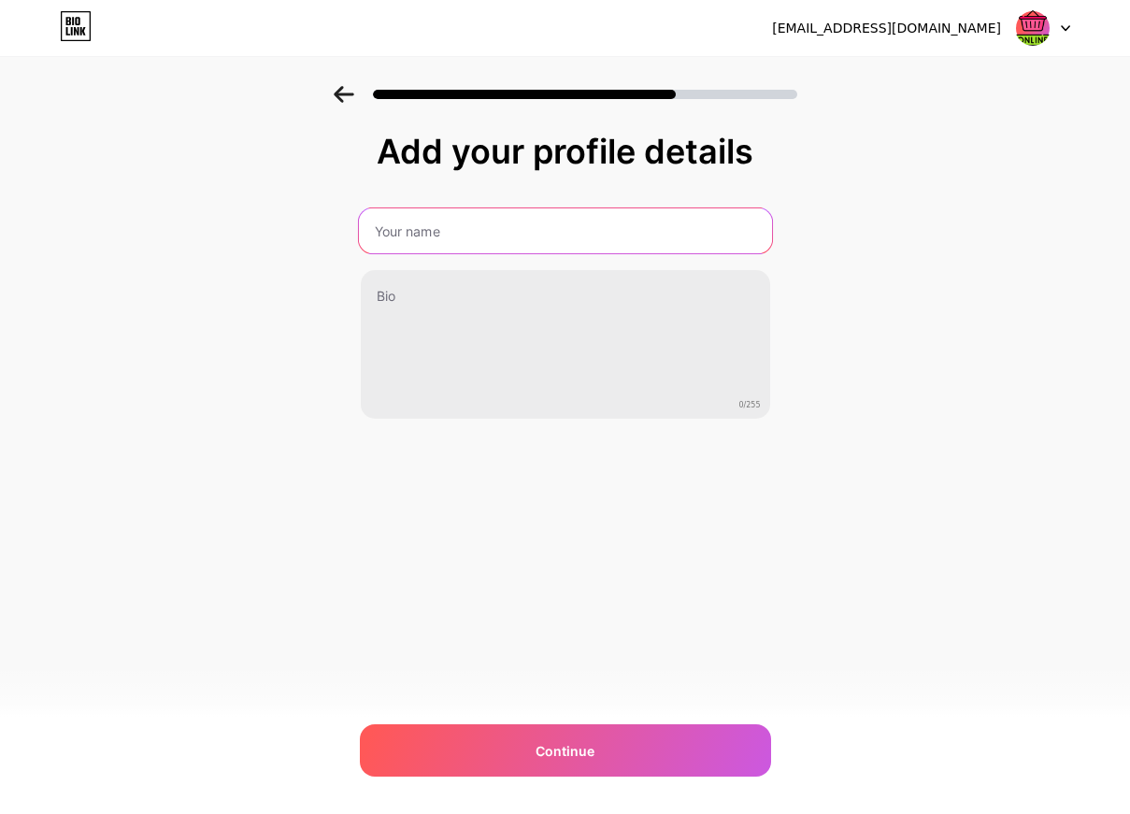
click at [533, 222] on input "text" at bounding box center [564, 230] width 413 height 45
type input "Abdel & Grégory"
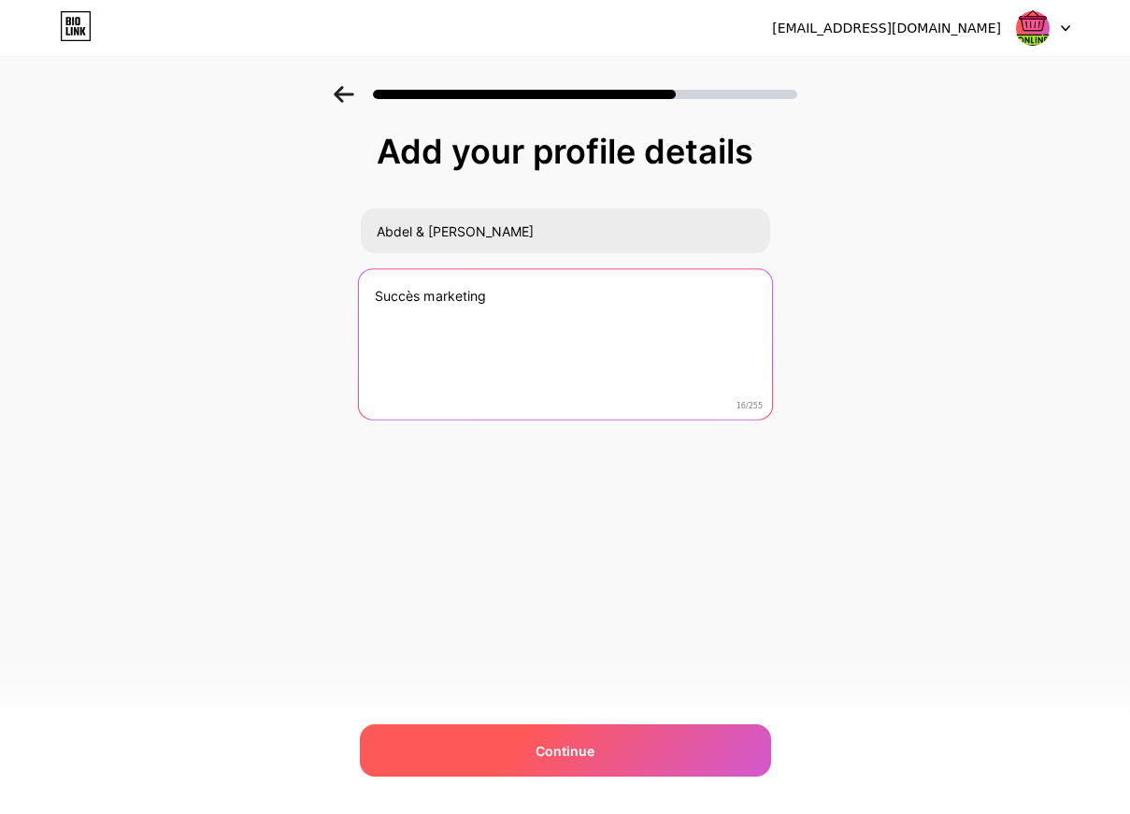
type textarea "Succès marketing"
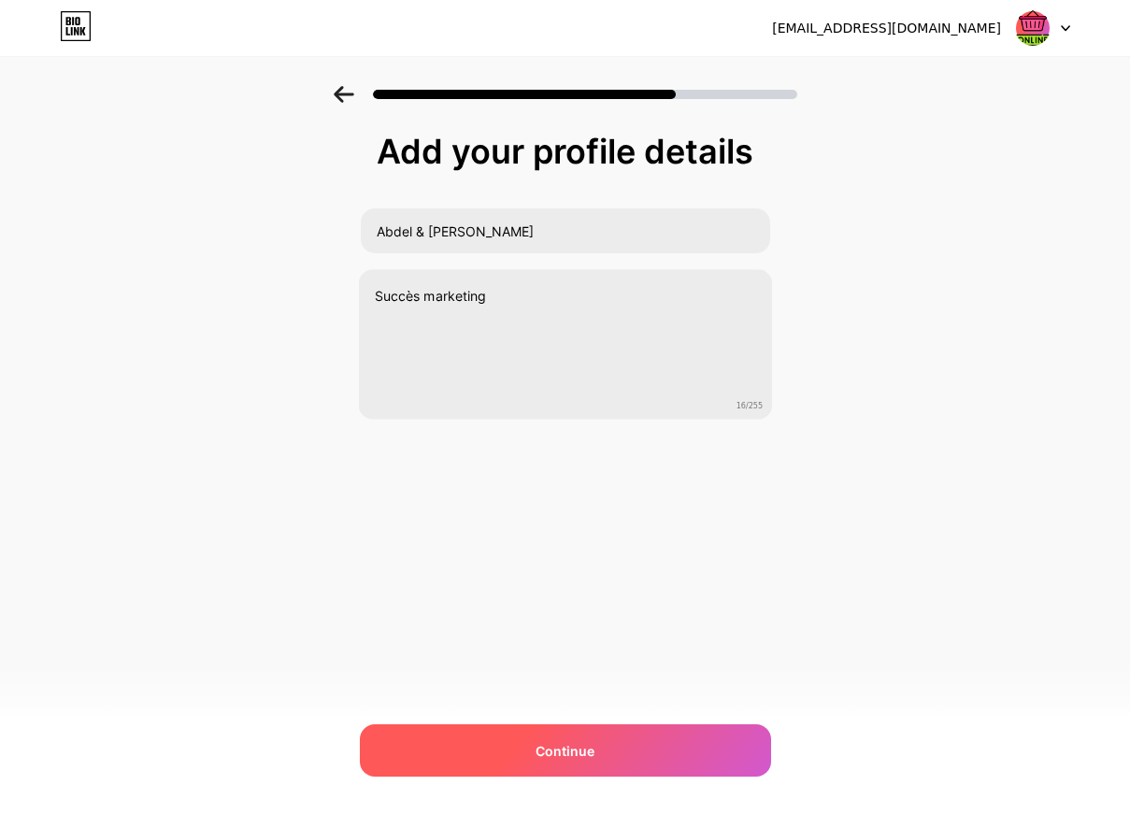
click at [573, 752] on span "Continue" at bounding box center [565, 751] width 59 height 20
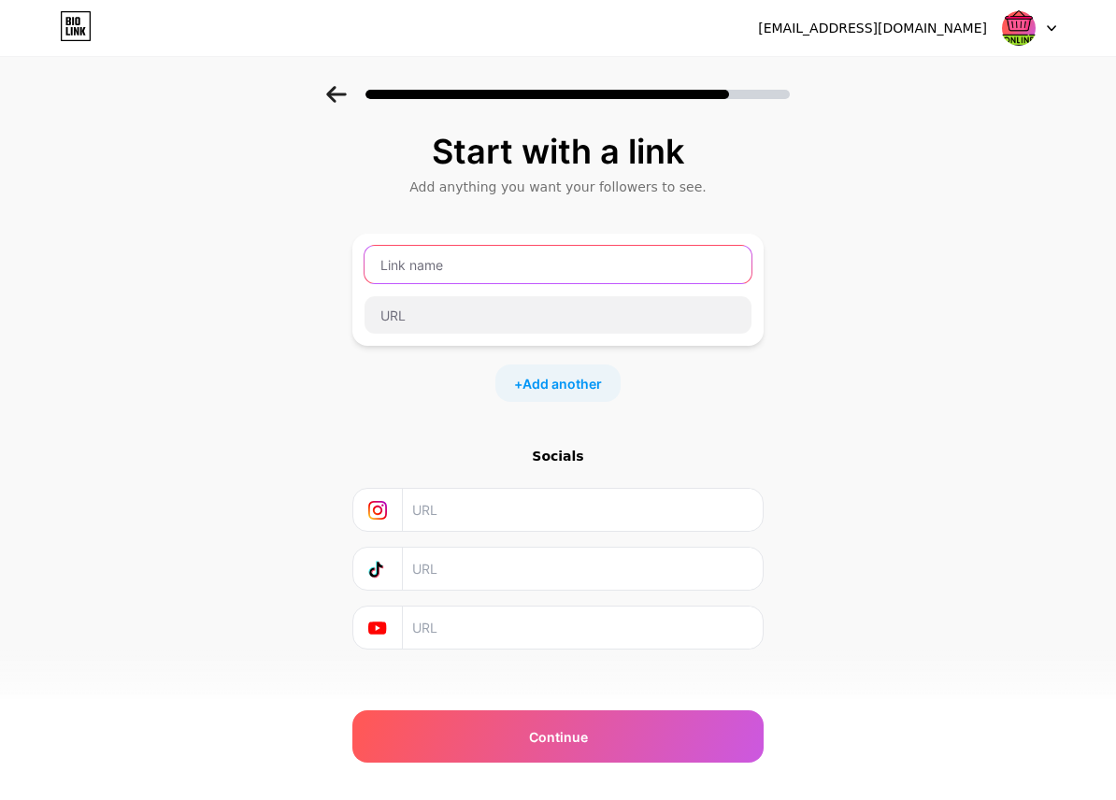
click at [472, 267] on input "text" at bounding box center [558, 264] width 387 height 37
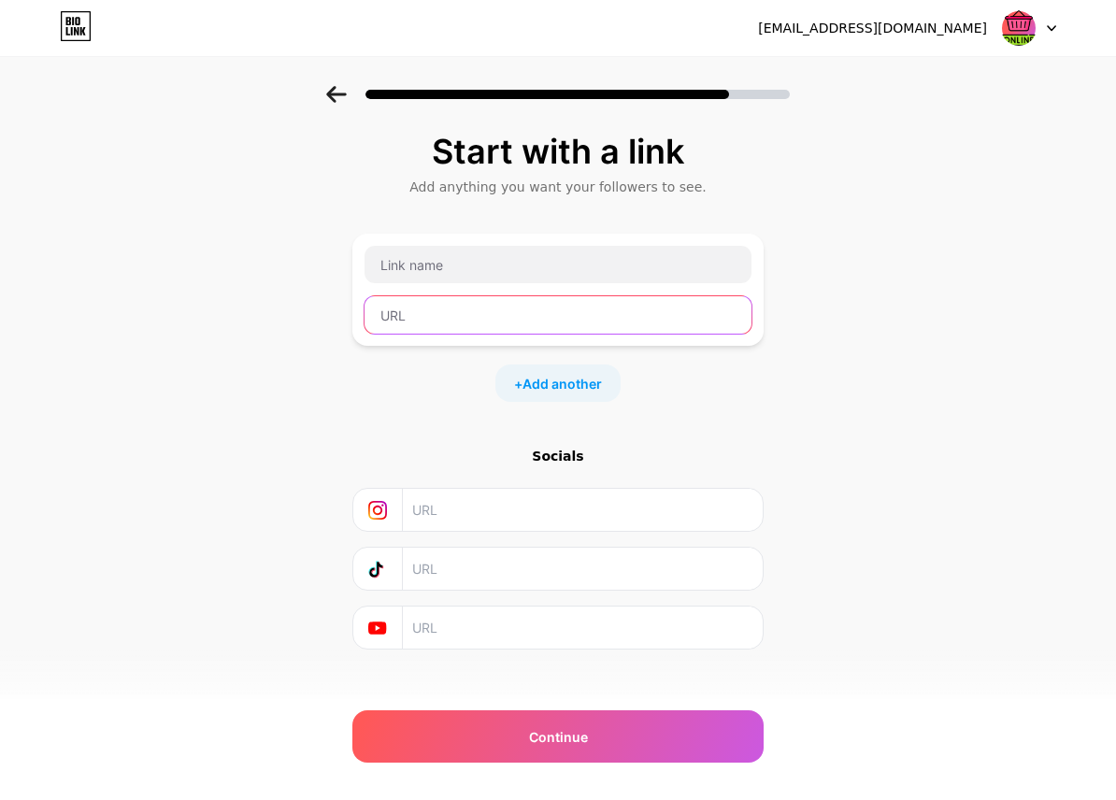
click at [494, 306] on input "text" at bounding box center [558, 314] width 387 height 37
paste input "https://www.linkedin.com/in/abdelwebseller/"
type input "https://www.linkedin.com/in/abdelwebseller/"
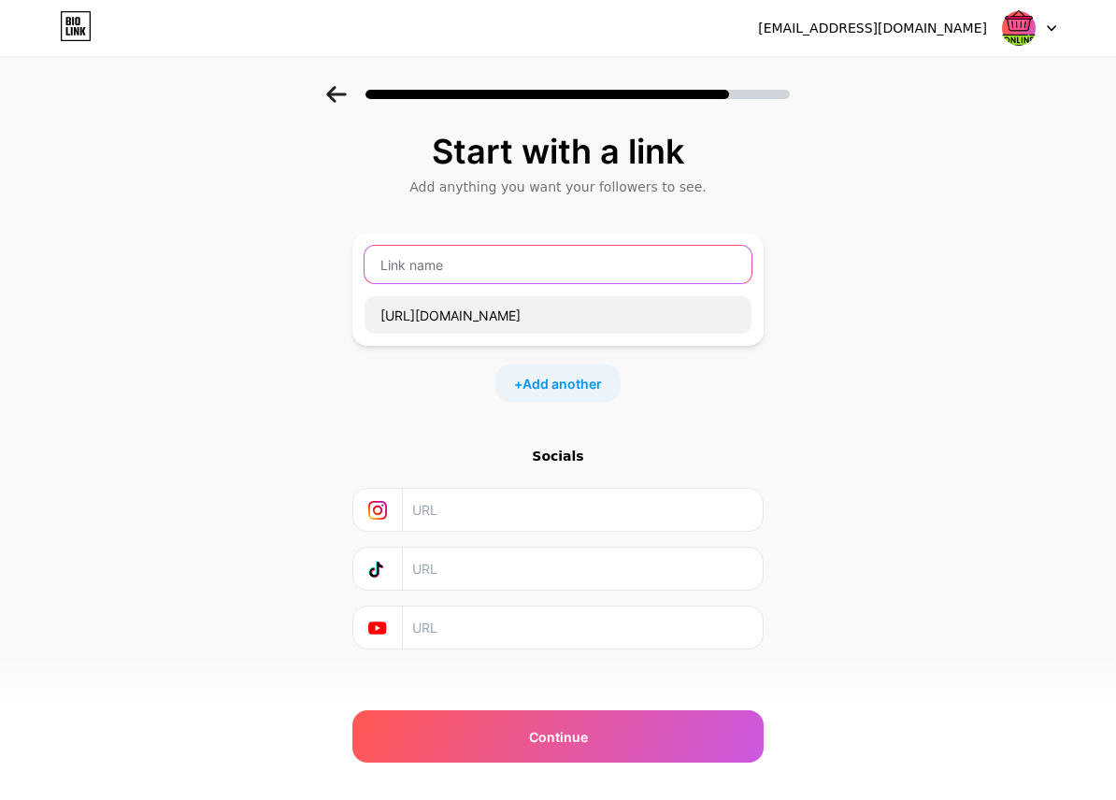
click at [501, 280] on input "text" at bounding box center [558, 264] width 387 height 37
type input "Linkedin"
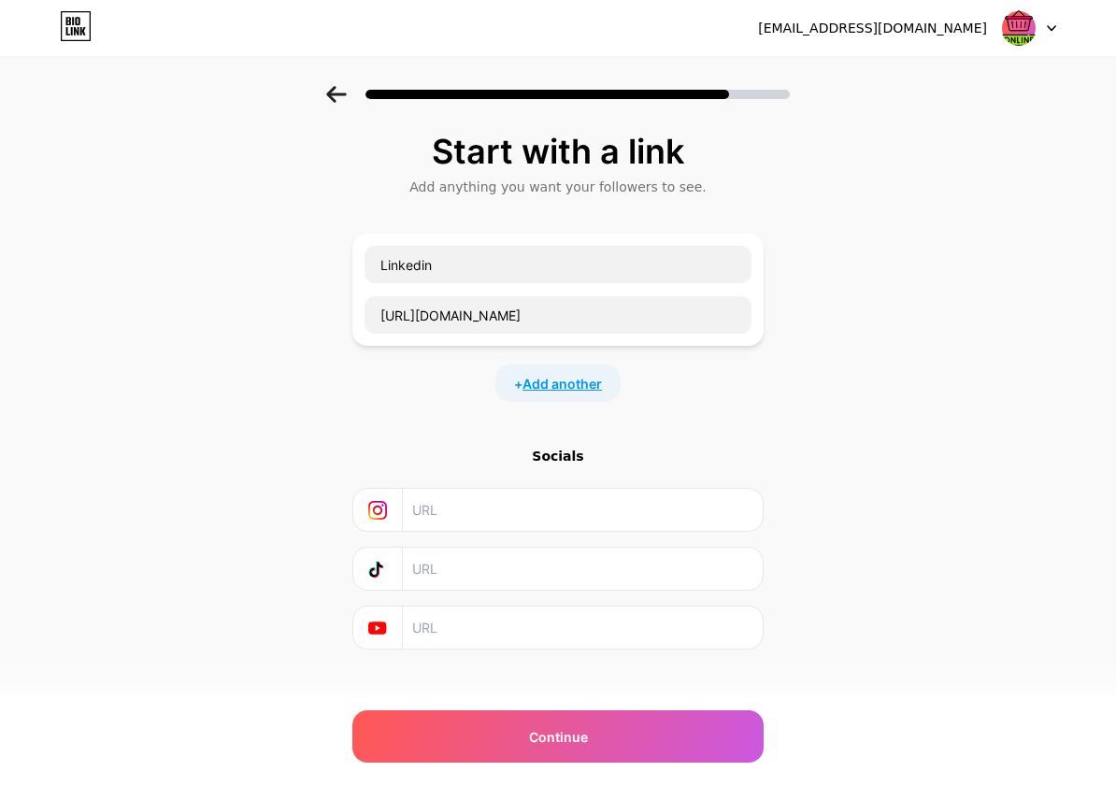
click at [587, 379] on span "Add another" at bounding box center [562, 384] width 79 height 20
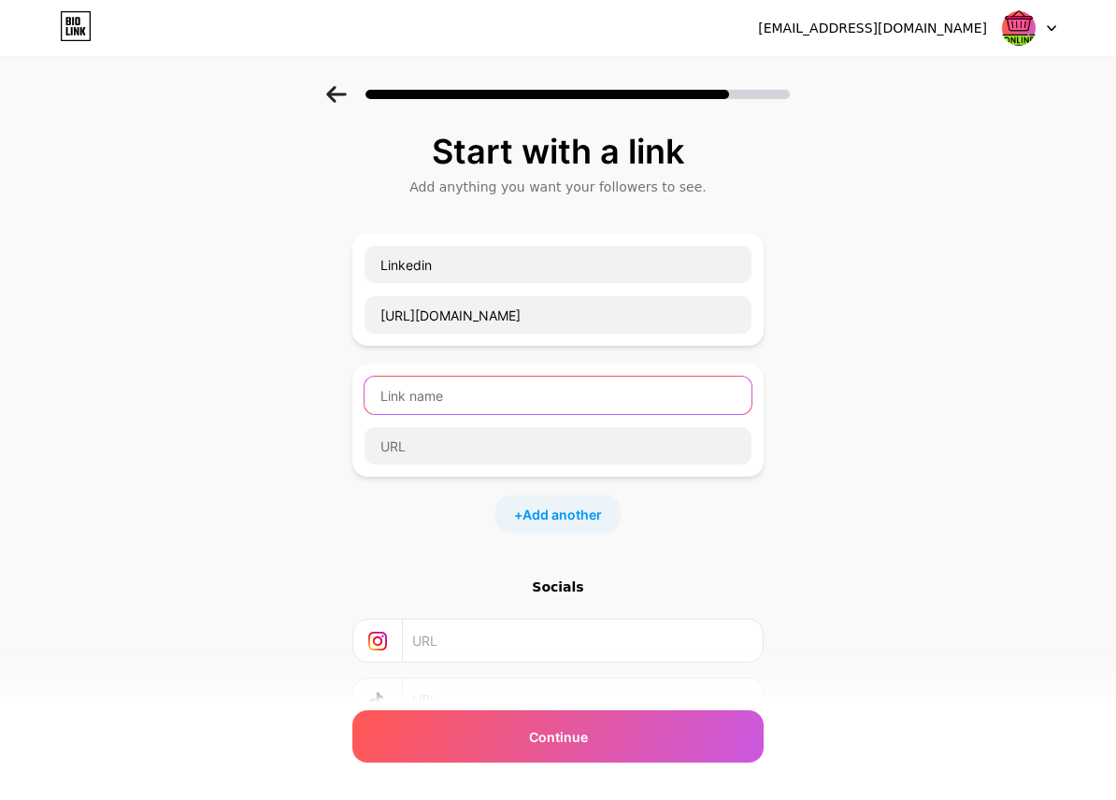
click at [453, 392] on input "text" at bounding box center [558, 395] width 387 height 37
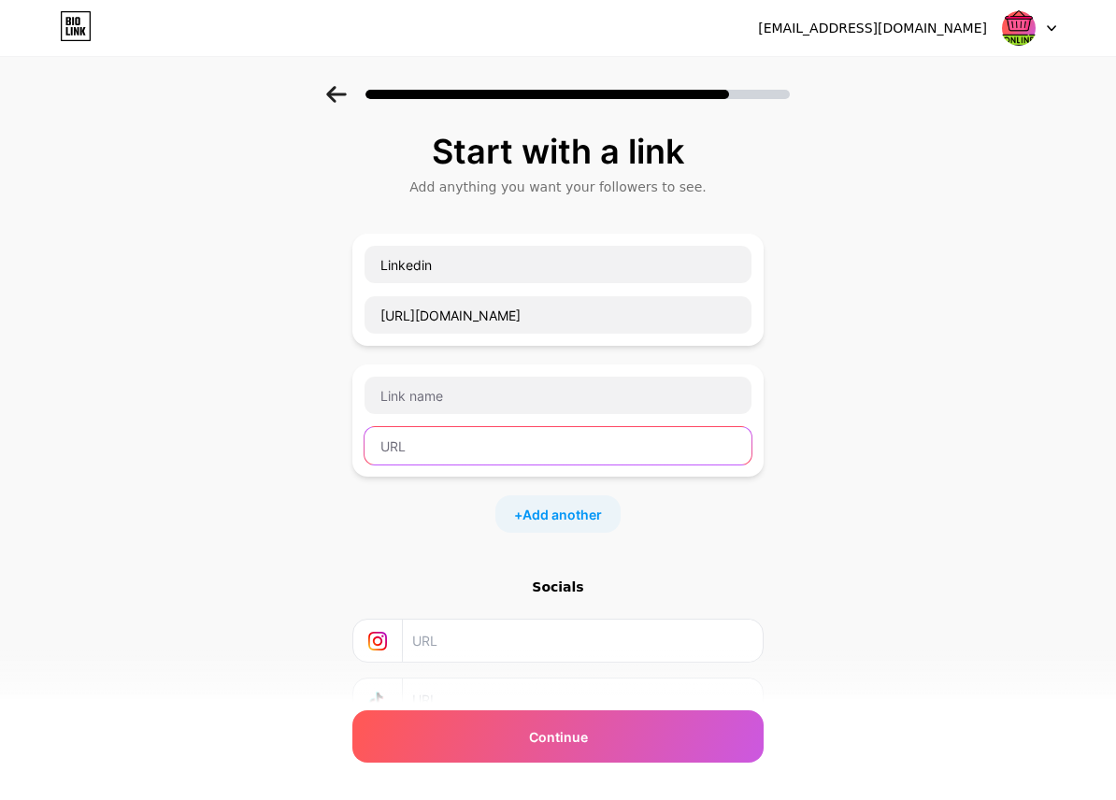
click at [486, 437] on input "text" at bounding box center [558, 445] width 387 height 37
paste input "https://fr.shop-orchestra.com/"
type input "https://fr.shop-orchestra.com/"
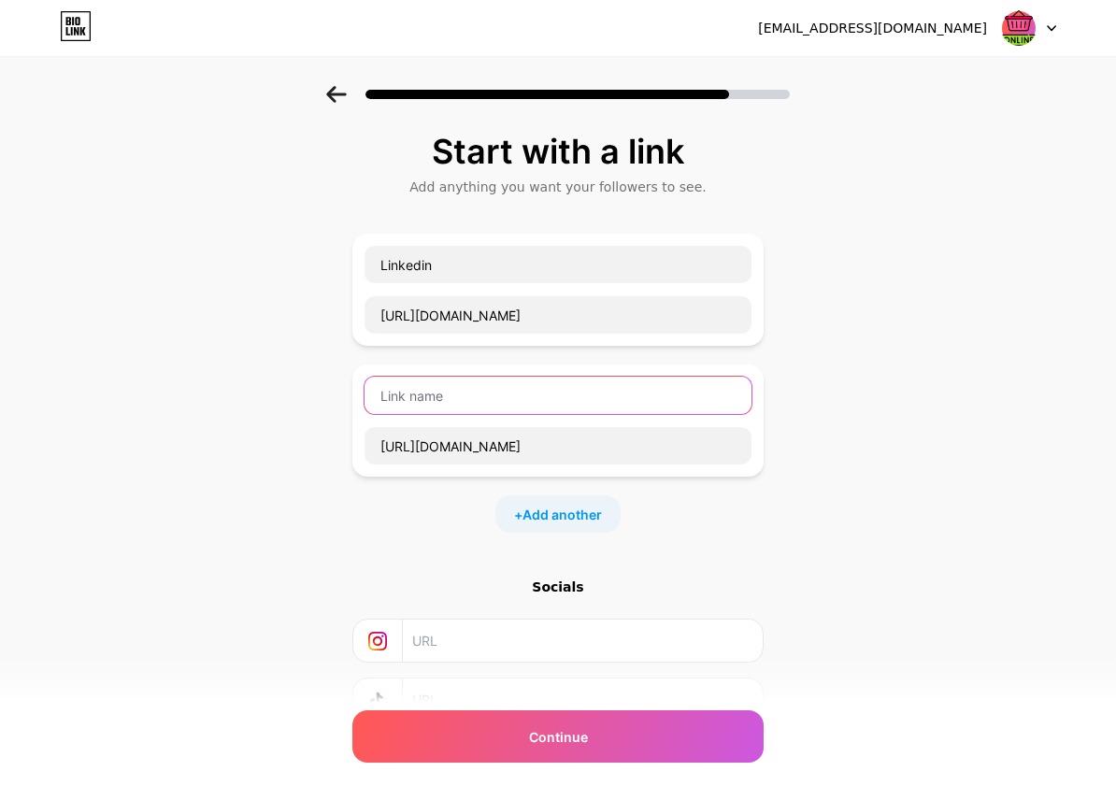
click at [473, 409] on input "text" at bounding box center [558, 395] width 387 height 37
click at [476, 403] on input "text" at bounding box center [558, 395] width 387 height 37
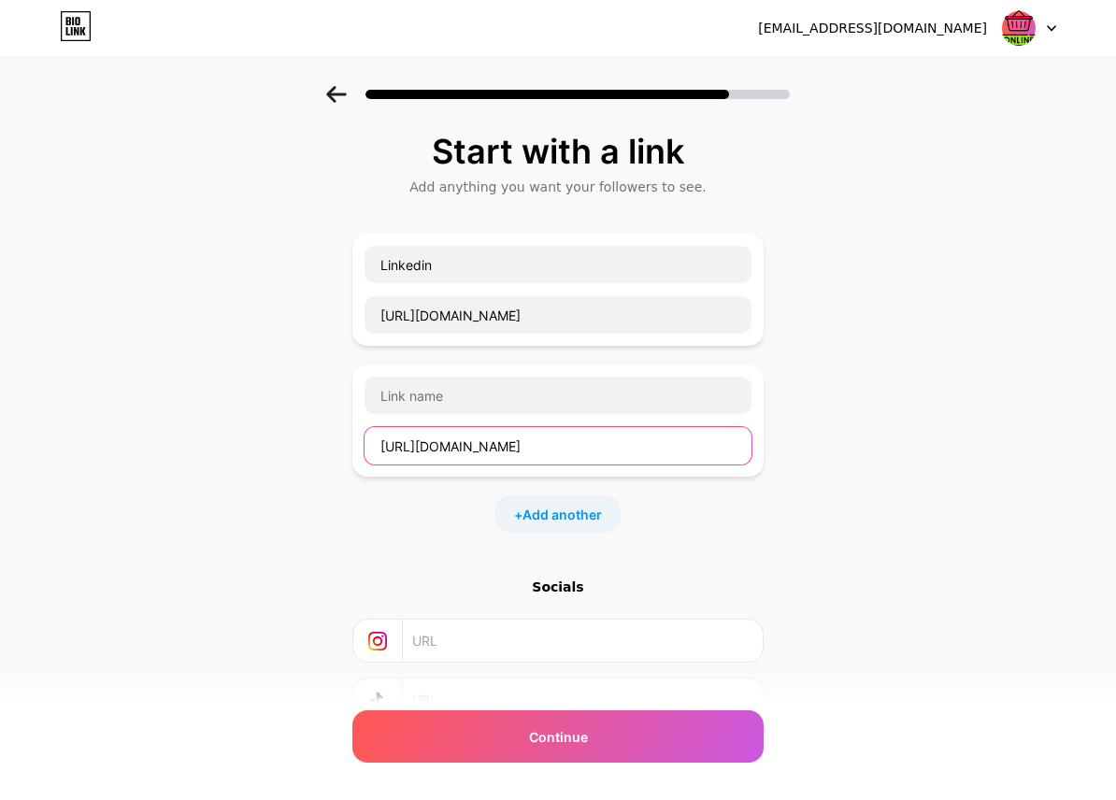
click at [495, 448] on input "https://fr.shop-orchestra.com/" at bounding box center [558, 445] width 387 height 37
drag, startPoint x: 495, startPoint y: 448, endPoint x: 492, endPoint y: 437, distance: 10.9
click at [495, 447] on input "https://fr.shop-orchestra.com/" at bounding box center [558, 445] width 387 height 37
click at [427, 376] on div at bounding box center [558, 395] width 389 height 39
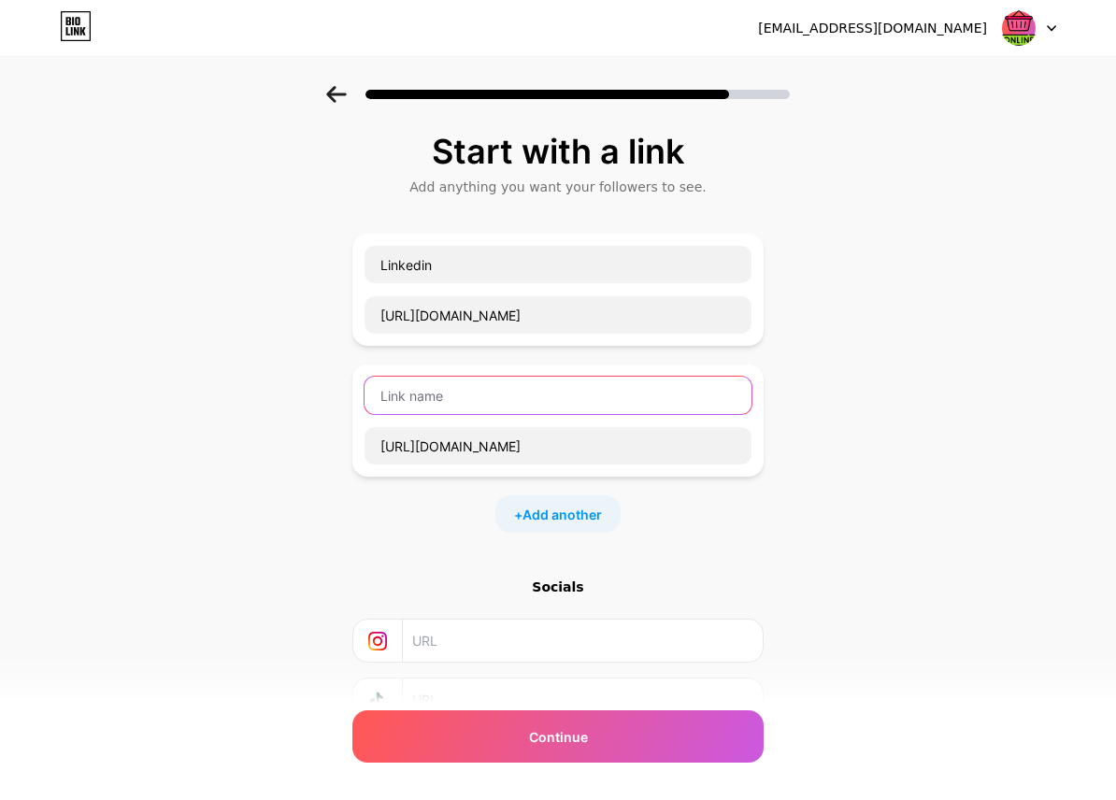
click at [434, 394] on input "text" at bounding box center [558, 395] width 387 height 37
paste input "orchestra"
drag, startPoint x: 398, startPoint y: 396, endPoint x: 374, endPoint y: 394, distance: 24.5
click at [374, 393] on input "orchestra" at bounding box center [558, 395] width 387 height 37
type input "Orchestra"
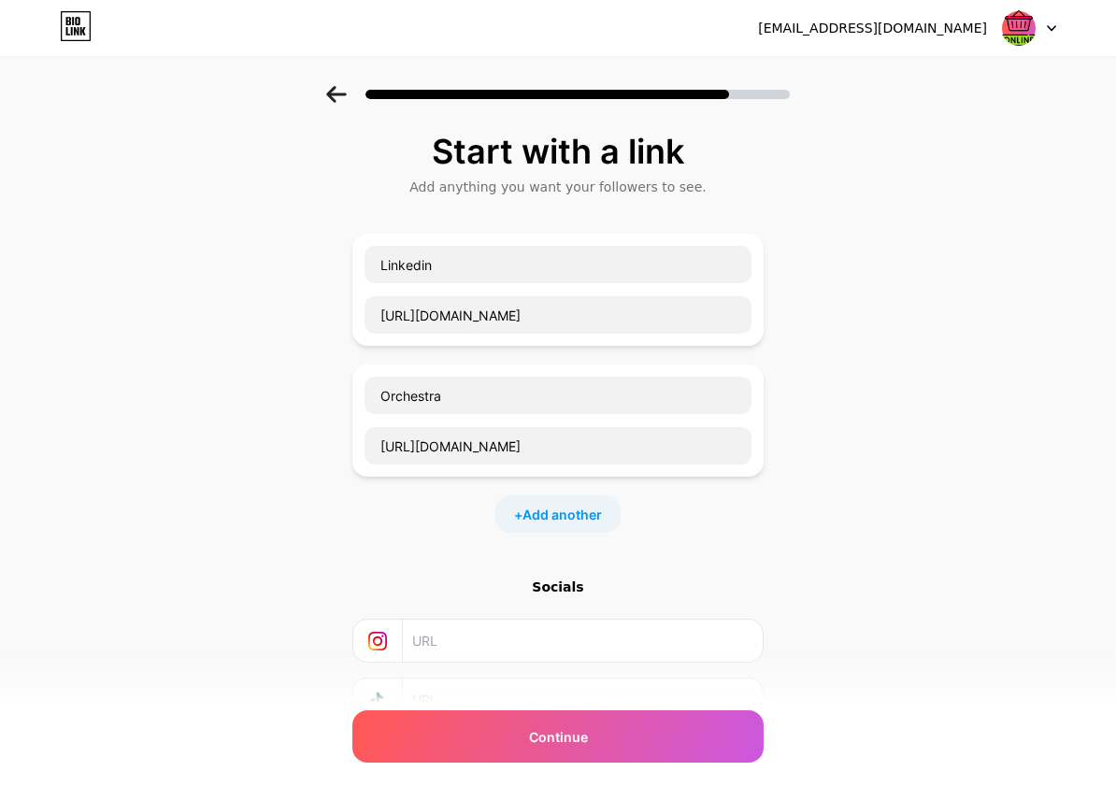
drag, startPoint x: 781, startPoint y: 526, endPoint x: 769, endPoint y: 510, distance: 19.5
click at [781, 526] on div "Start with a link Add anything you want your followers to see. Linkedin https:/…" at bounding box center [558, 480] width 1116 height 788
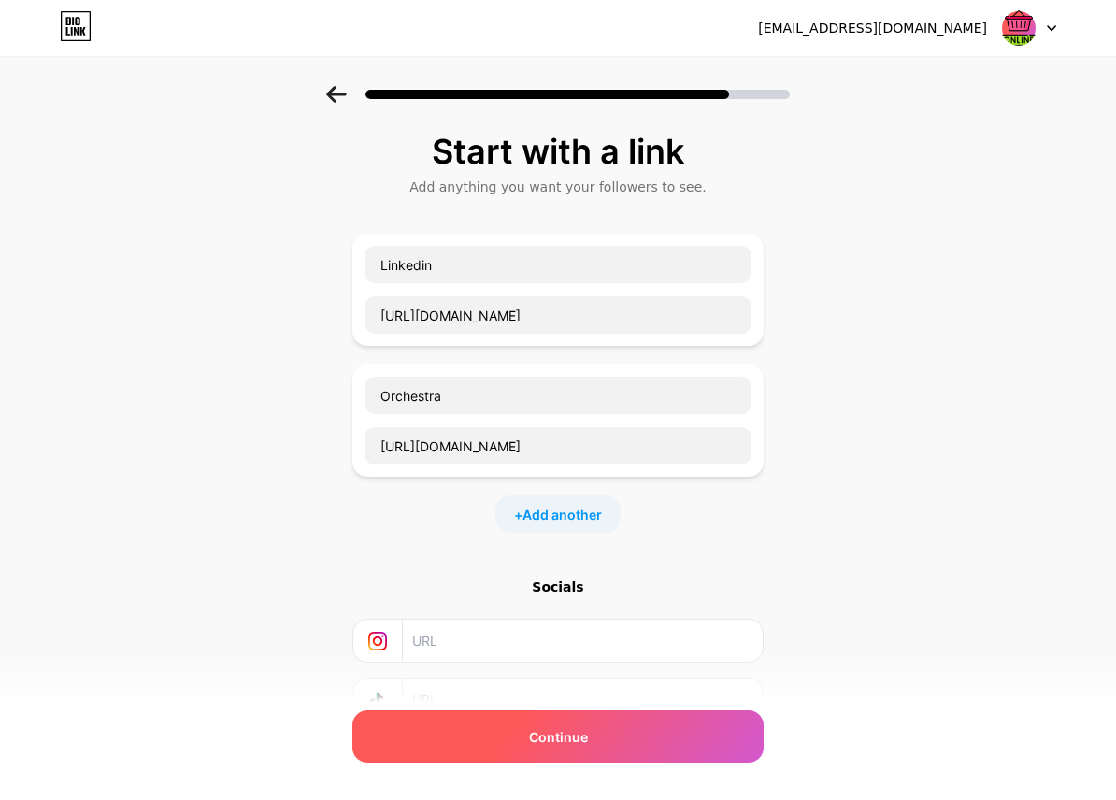
drag, startPoint x: 549, startPoint y: 737, endPoint x: 552, endPoint y: 710, distance: 27.3
click at [550, 737] on span "Continue" at bounding box center [558, 737] width 59 height 20
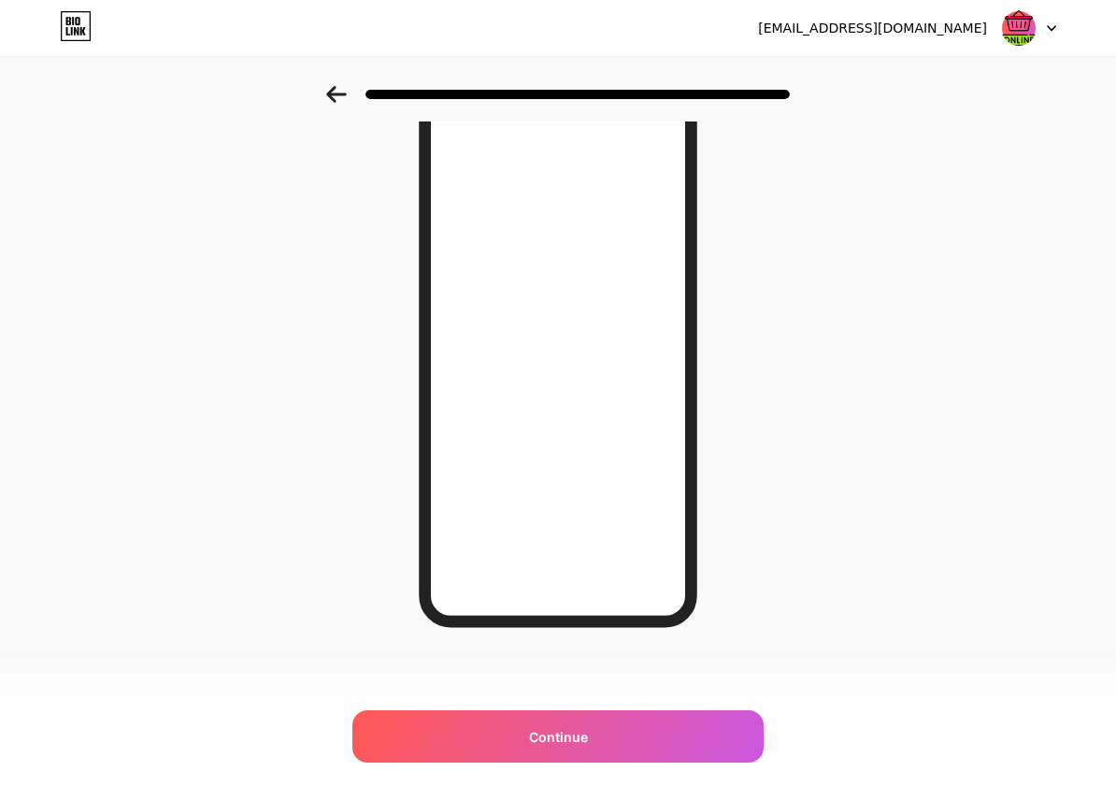
scroll to position [139, 0]
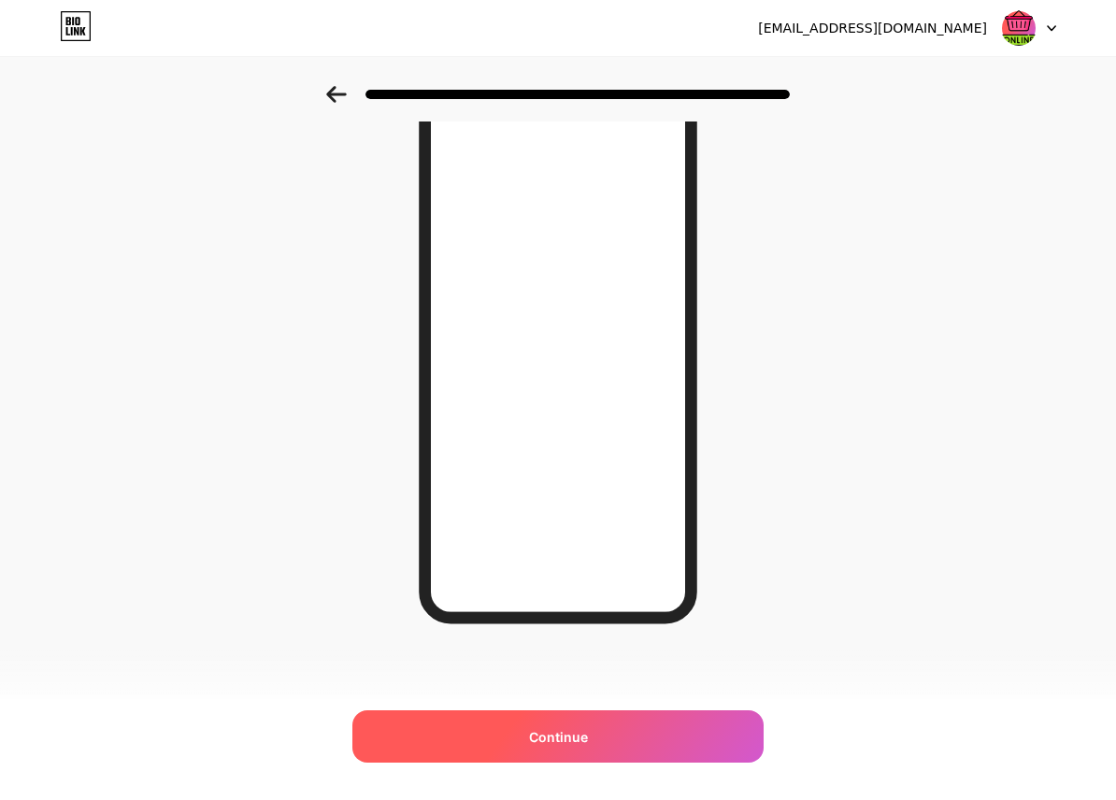
click at [570, 737] on span "Continue" at bounding box center [558, 737] width 59 height 20
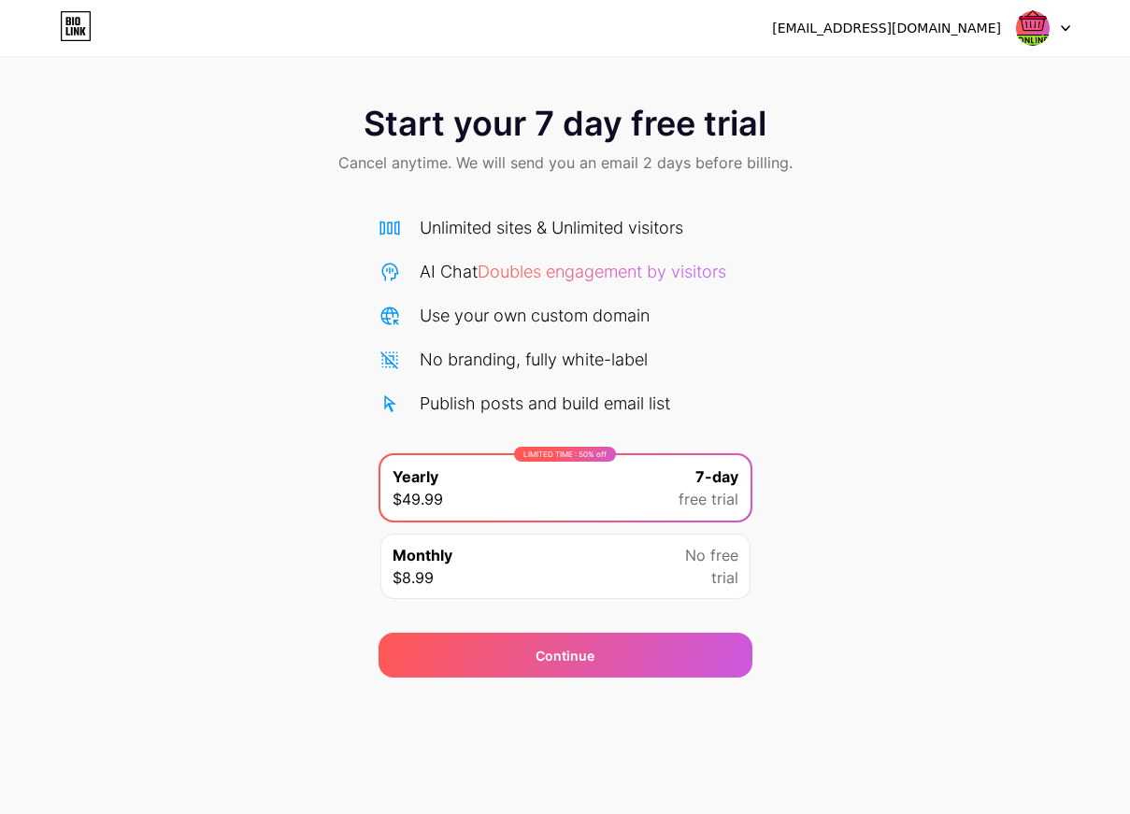
click at [540, 565] on div "Monthly $8.99 No free trial" at bounding box center [565, 566] width 370 height 65
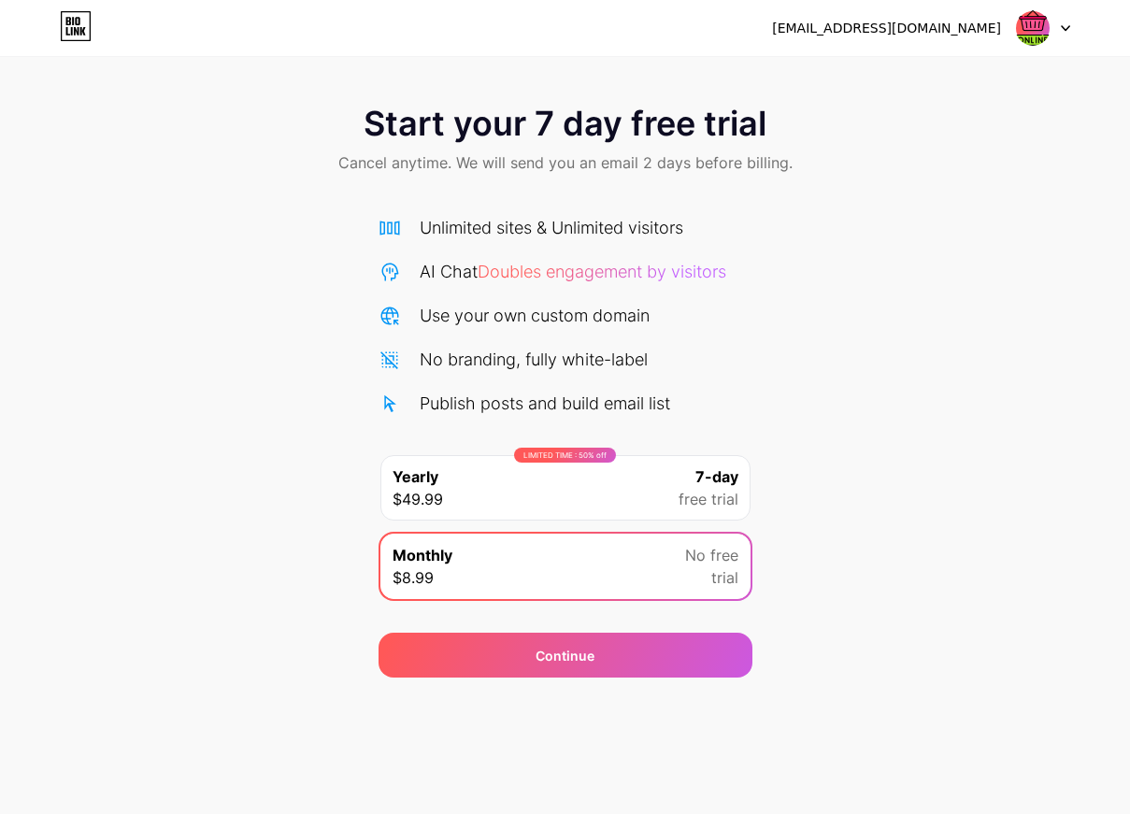
click at [567, 484] on div "LIMITED TIME : 50% off Yearly $49.99 7-day free trial" at bounding box center [565, 487] width 370 height 65
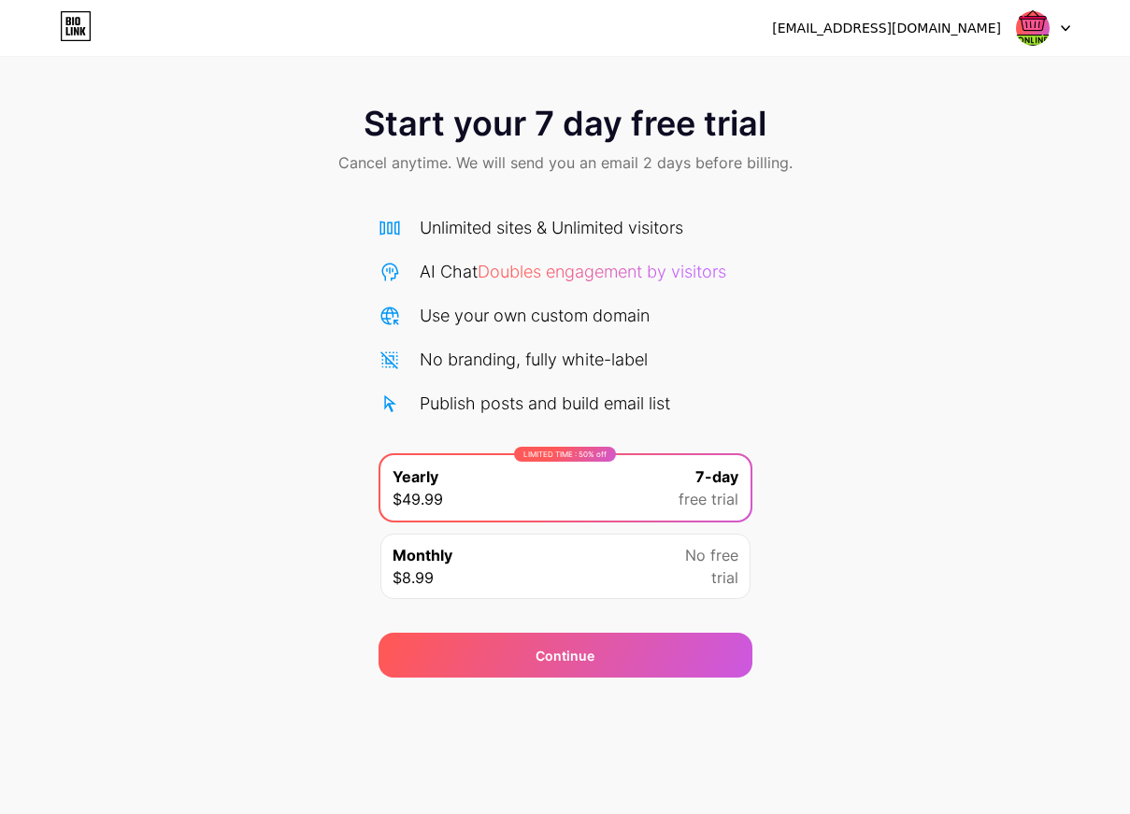
click at [541, 568] on div "Monthly $8.99 No free trial" at bounding box center [565, 566] width 370 height 65
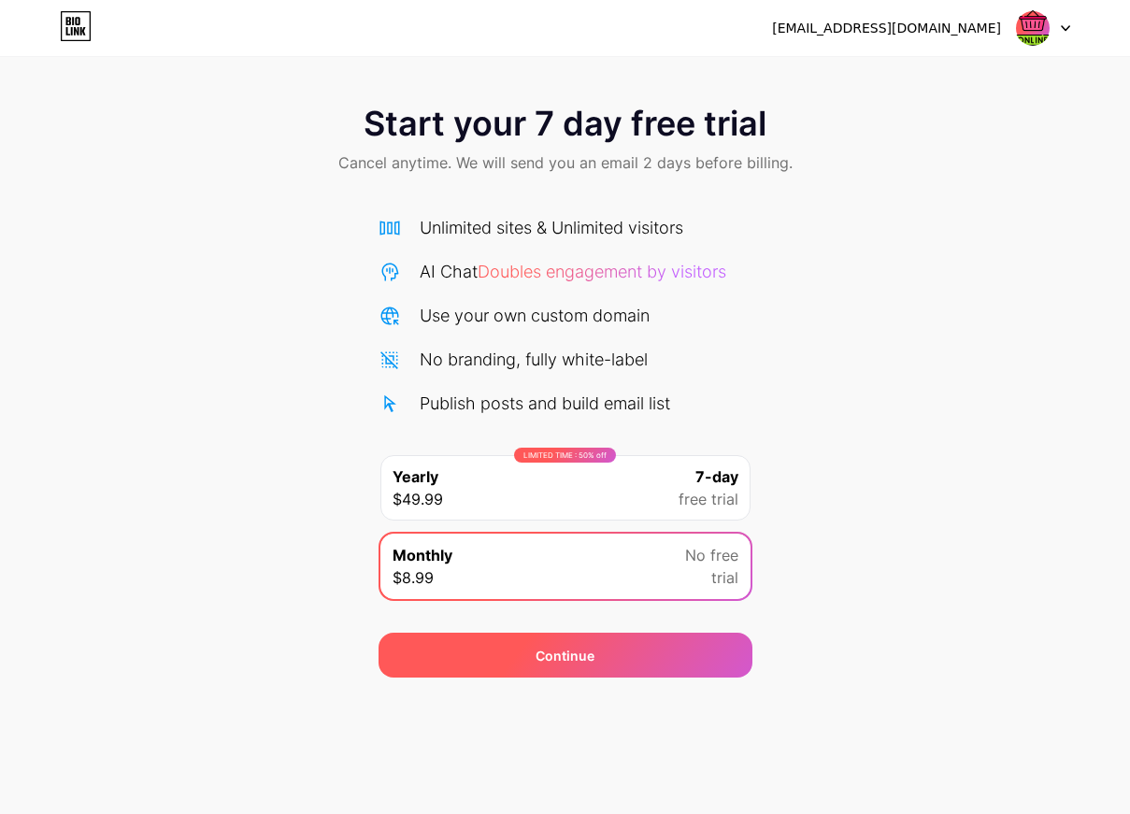
click at [586, 652] on div "Continue" at bounding box center [565, 656] width 59 height 20
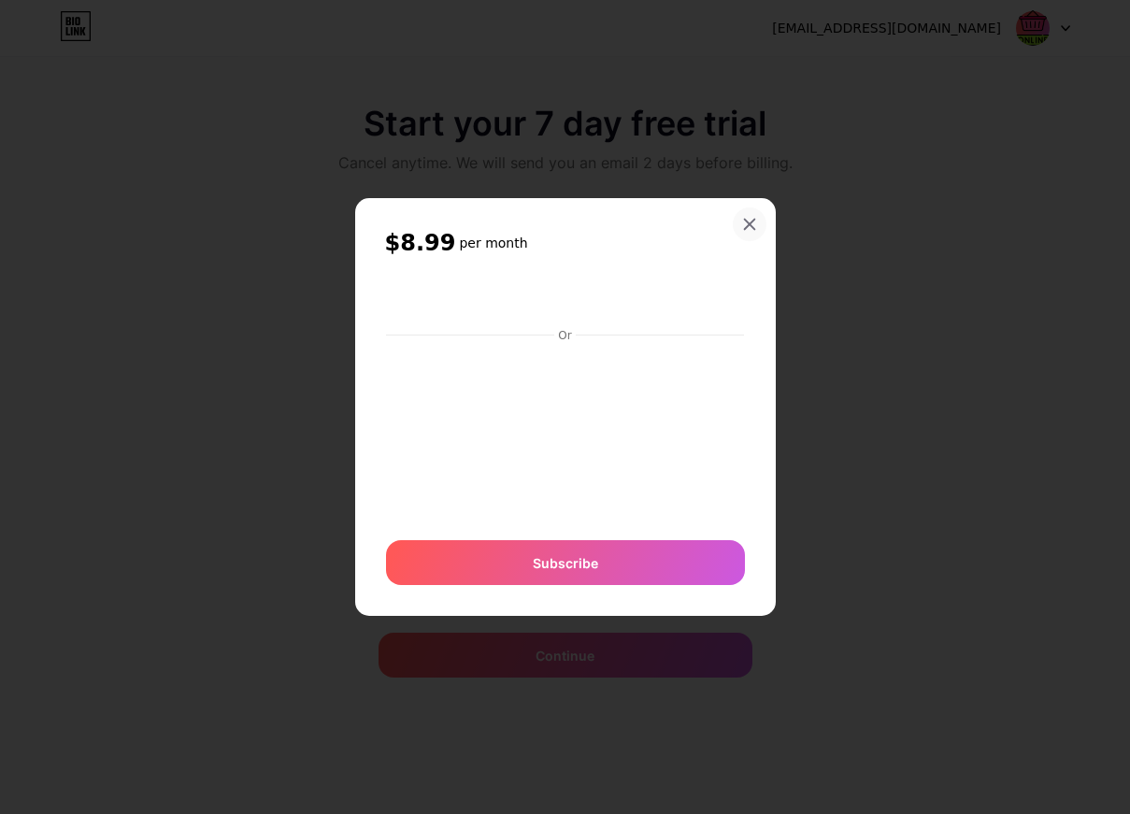
click at [755, 224] on icon at bounding box center [749, 224] width 15 height 15
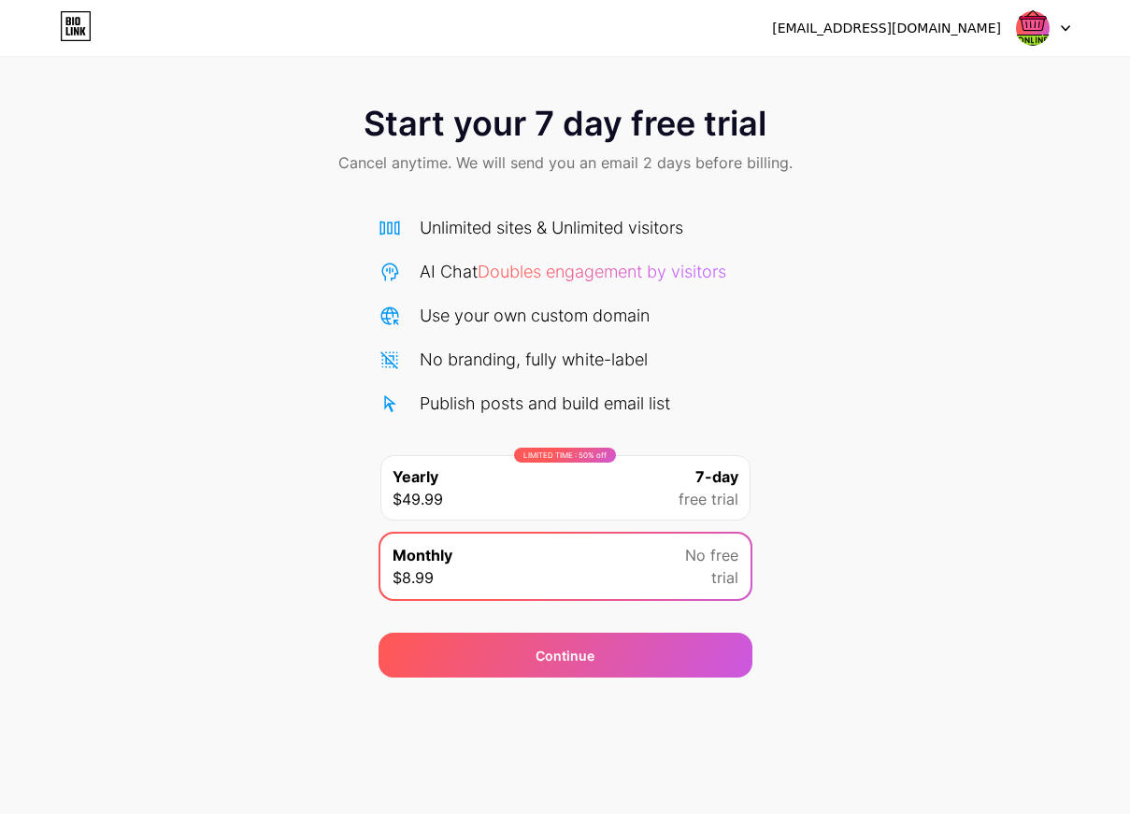
click at [620, 265] on span "Doubles engagement by visitors" at bounding box center [602, 272] width 249 height 20
click at [568, 486] on div "LIMITED TIME : 50% off Yearly $49.99 7-day free trial" at bounding box center [565, 487] width 370 height 65
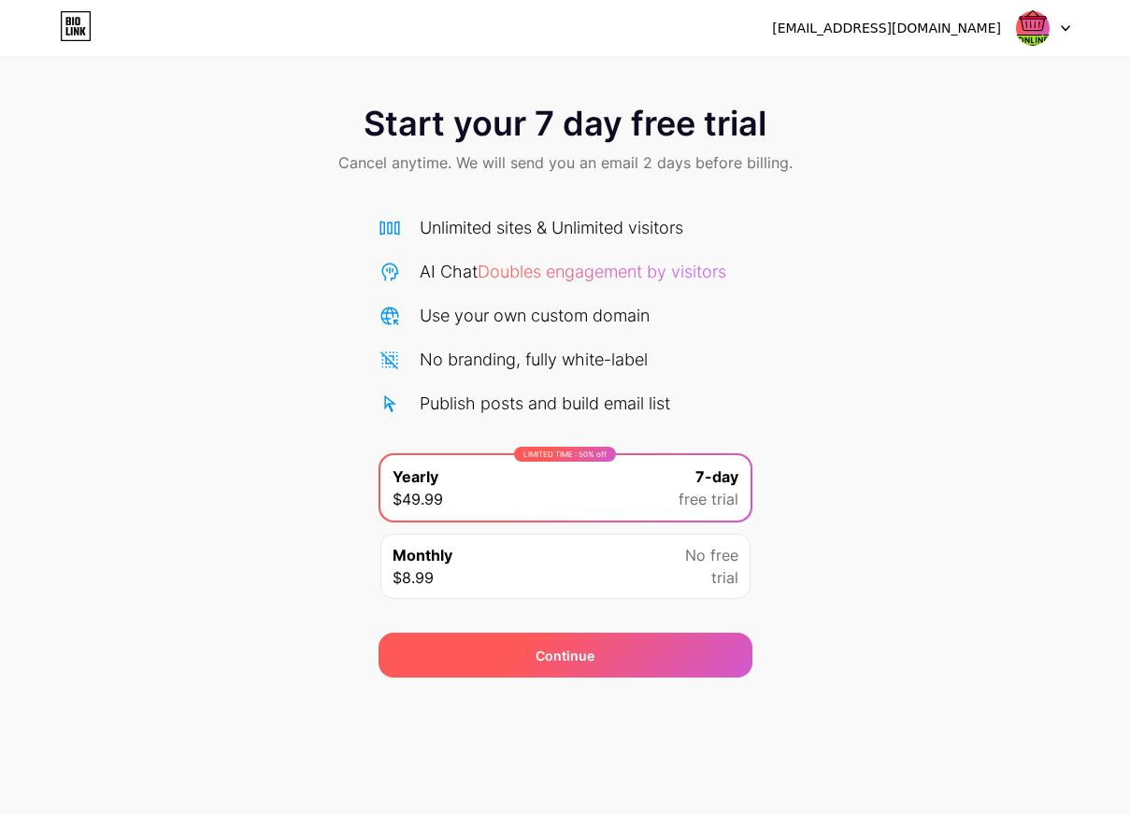
click at [648, 655] on div "Continue" at bounding box center [566, 655] width 374 height 45
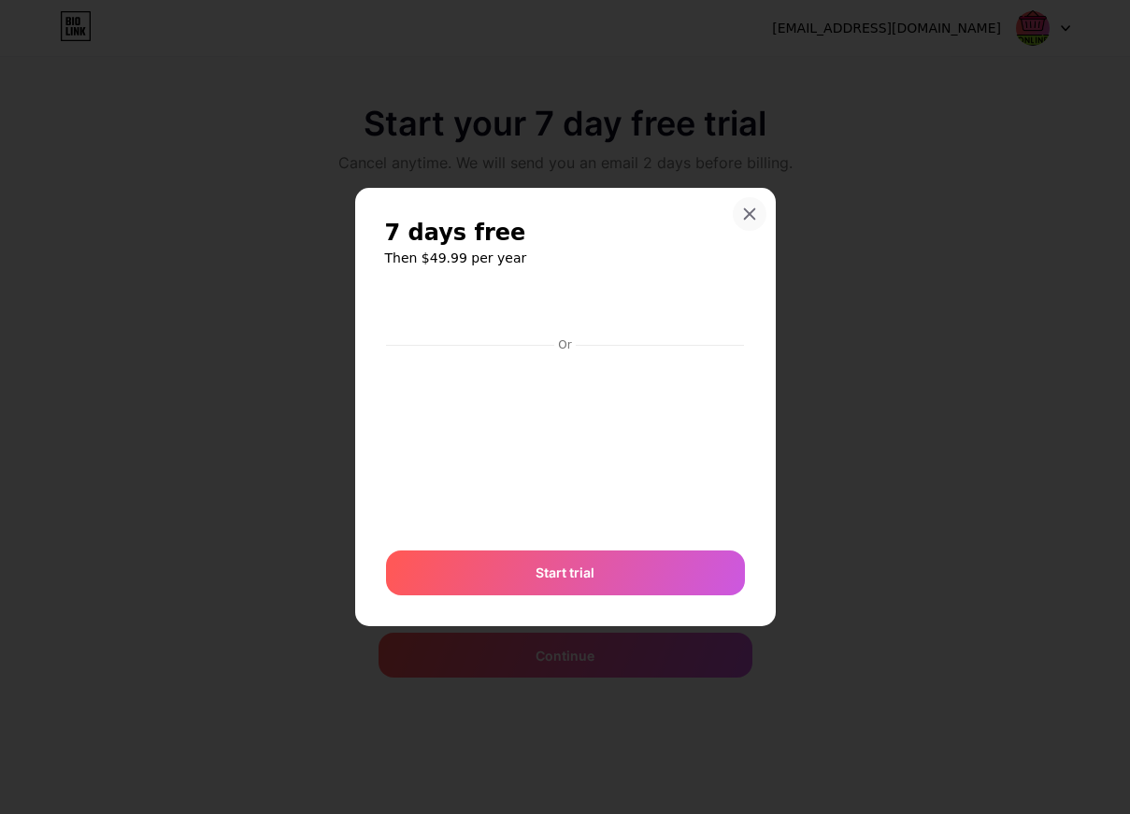
click at [749, 226] on div at bounding box center [750, 214] width 34 height 34
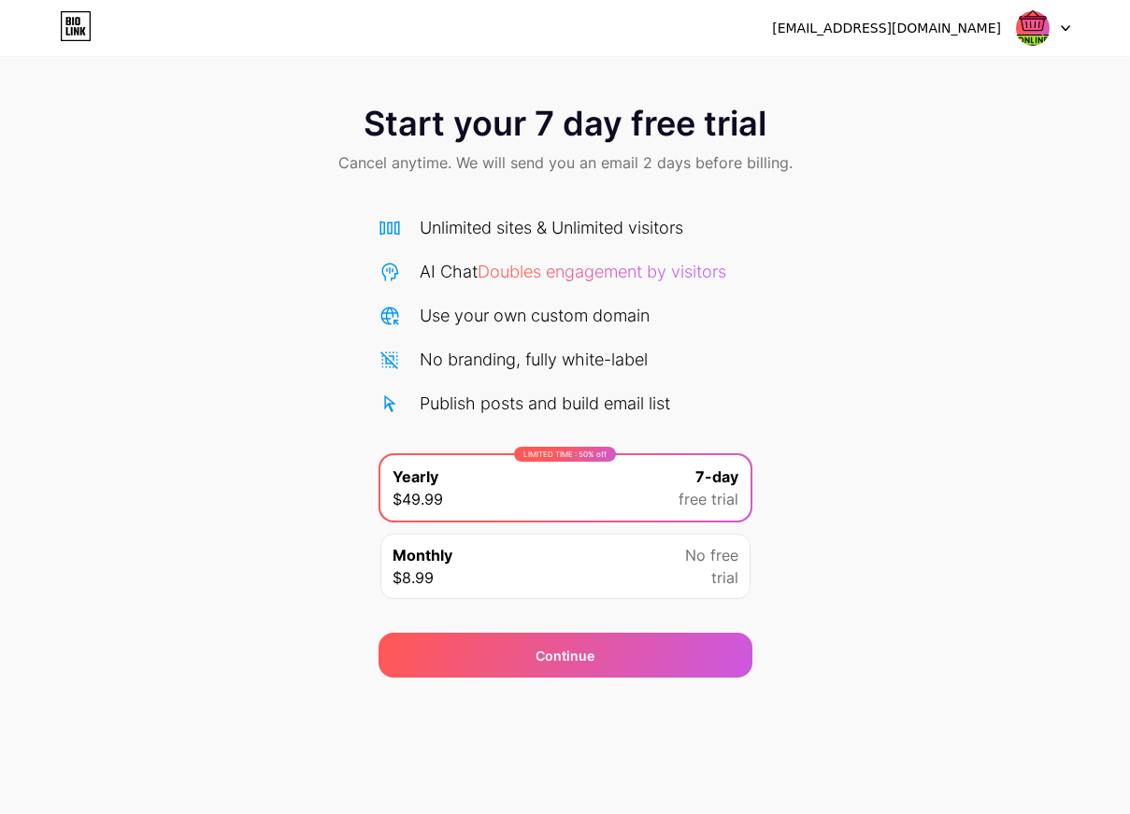
drag, startPoint x: 946, startPoint y: 122, endPoint x: 1024, endPoint y: 34, distance: 117.9
click at [951, 109] on div "Start your 7 day free trial Cancel anytime. We will send you an email 2 days be…" at bounding box center [565, 141] width 1130 height 110
click at [1057, 28] on div at bounding box center [1043, 28] width 54 height 34
click at [41, 34] on div "hello@rezium.net Logout" at bounding box center [565, 28] width 1130 height 34
click at [67, 19] on icon at bounding box center [68, 21] width 5 height 8
